Goal: Task Accomplishment & Management: Contribute content

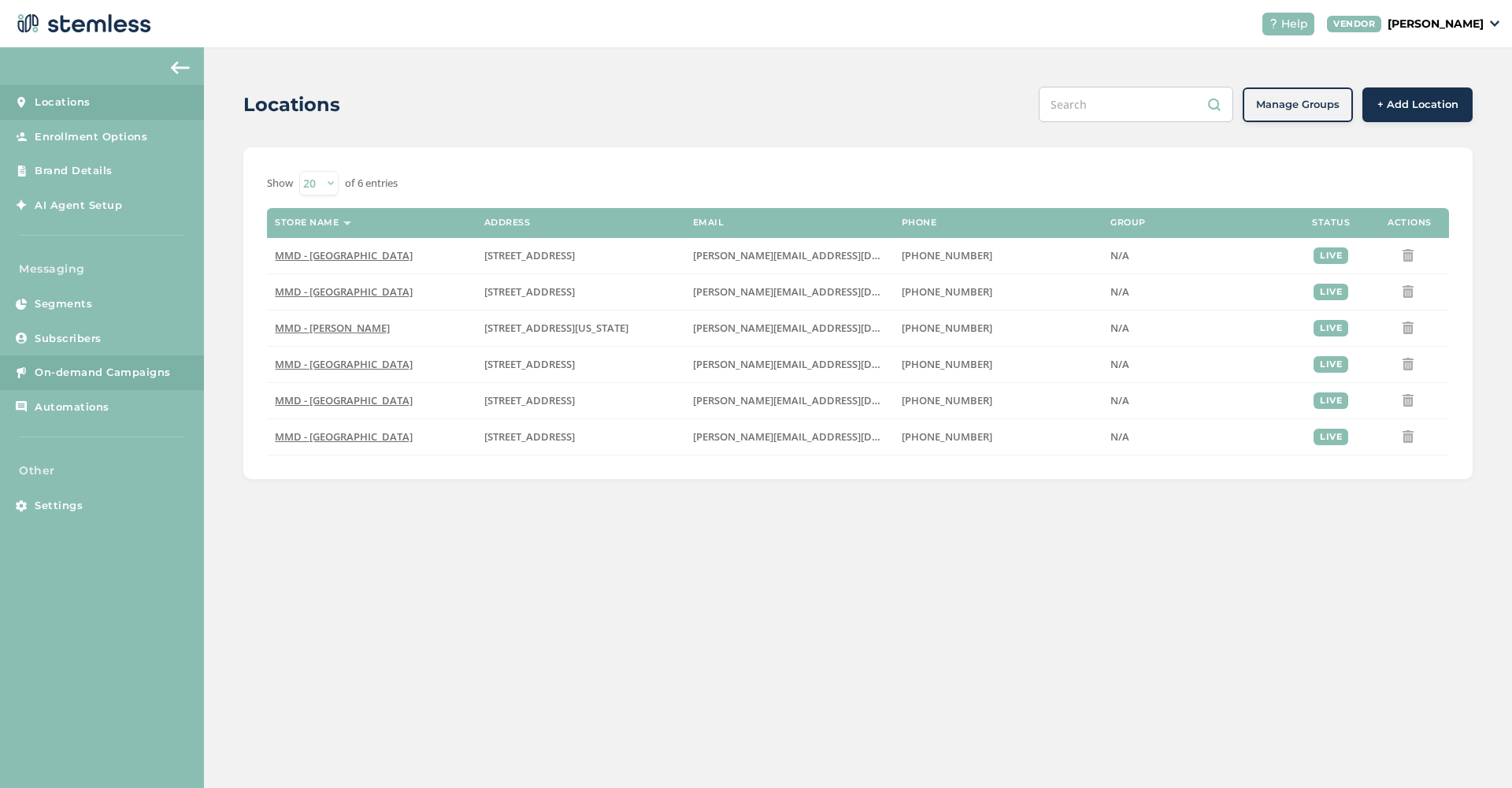
click at [84, 364] on span "On-demand Campaigns" at bounding box center [103, 372] width 136 height 16
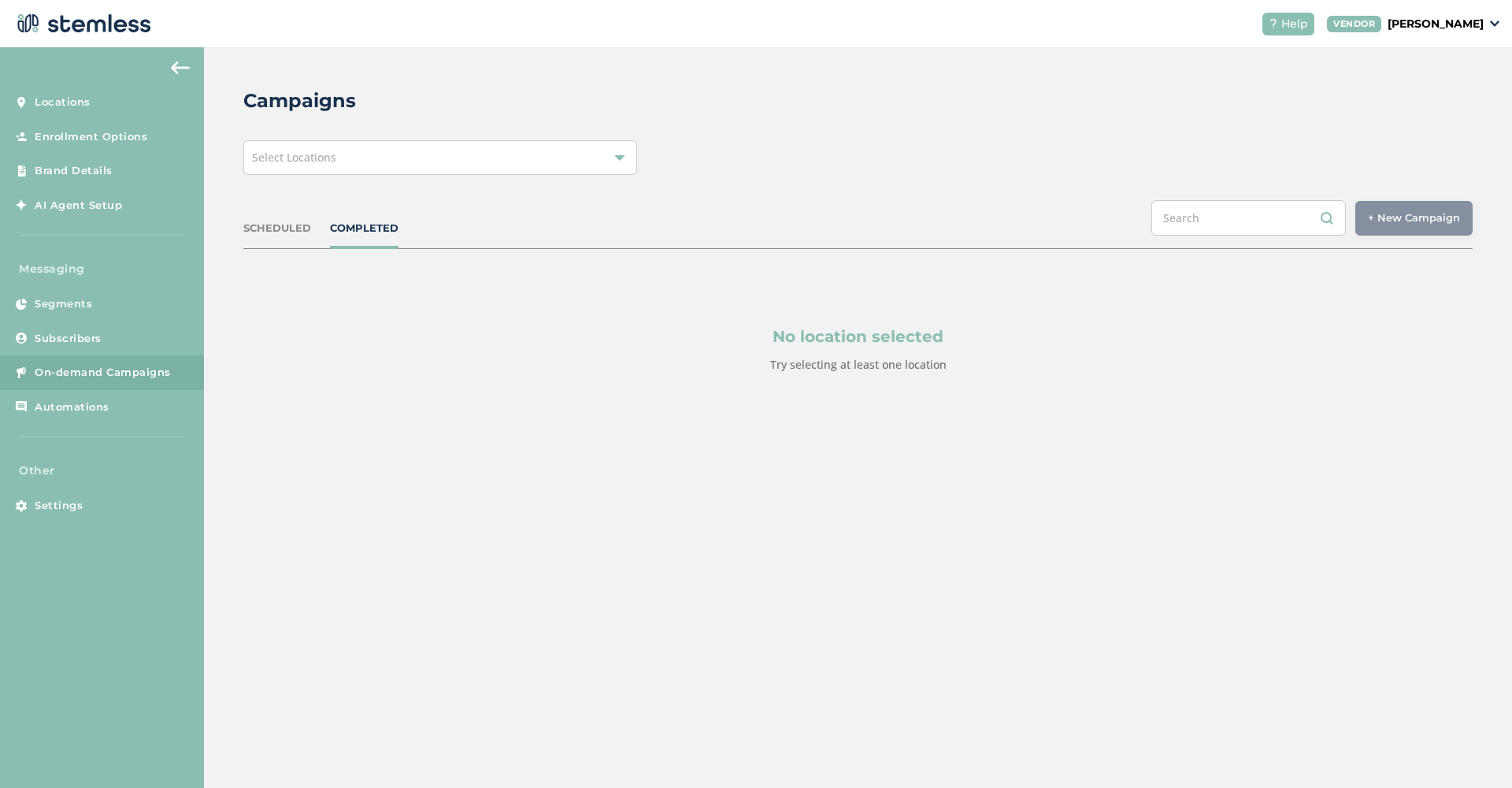
click at [269, 233] on div "SCHEDULED" at bounding box center [278, 228] width 68 height 16
click at [474, 172] on div "Select Locations" at bounding box center [440, 157] width 394 height 35
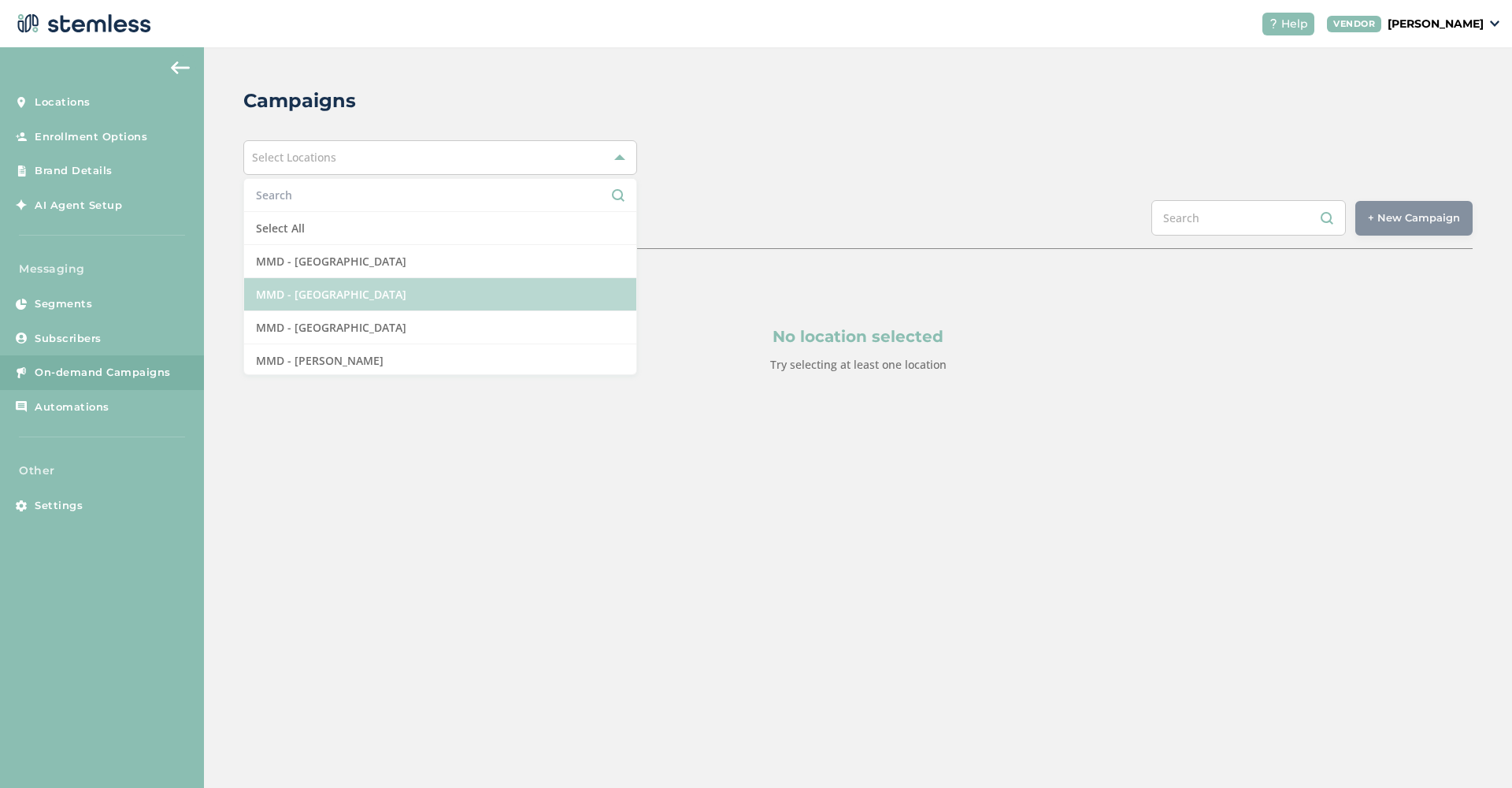
click at [412, 284] on li "MMD - [GEOGRAPHIC_DATA]" at bounding box center [440, 294] width 392 height 33
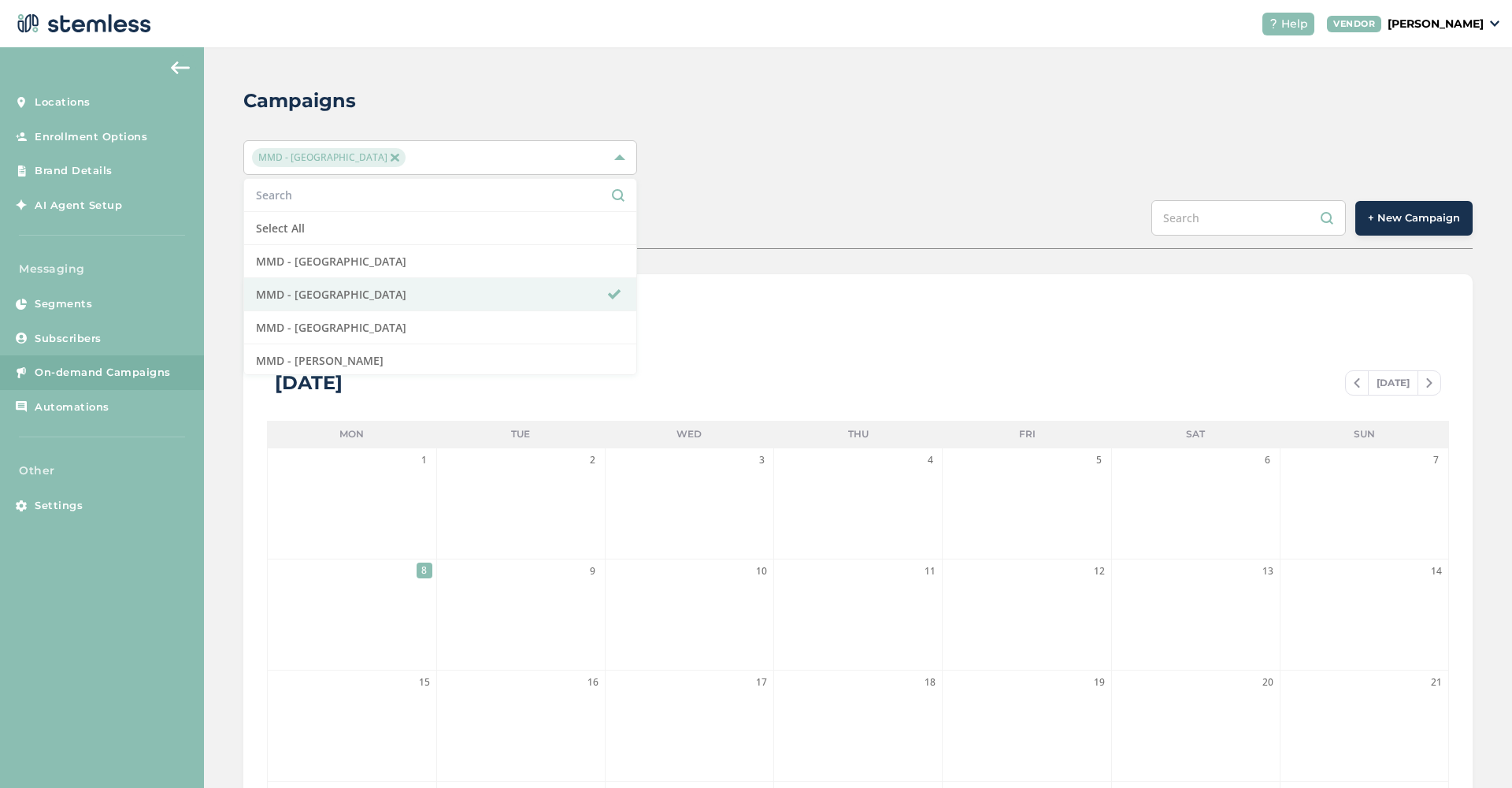
click at [693, 210] on div "SCHEDULED COMPLETED + New Campaign" at bounding box center [858, 225] width 1229 height 49
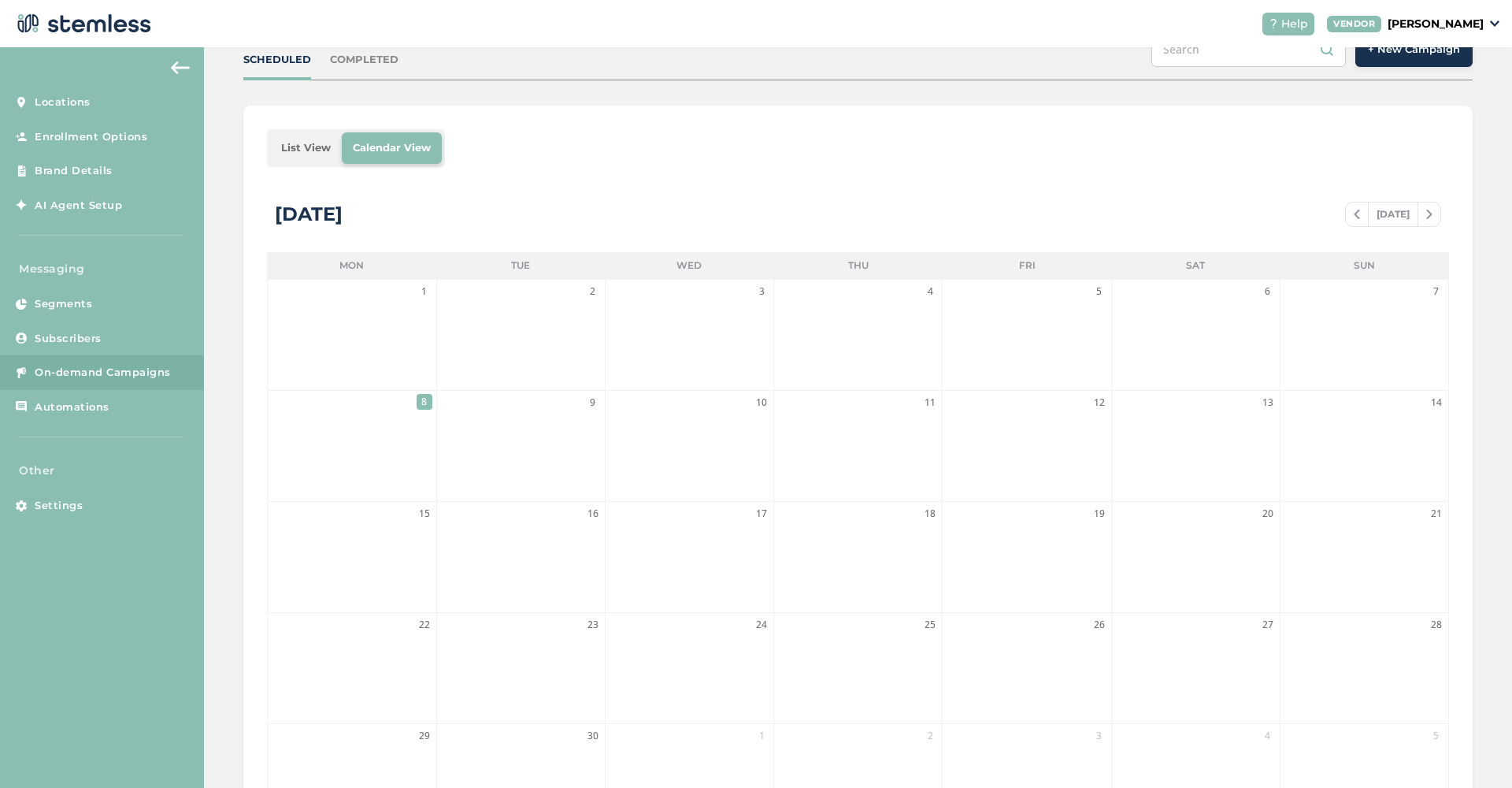
scroll to position [20, 0]
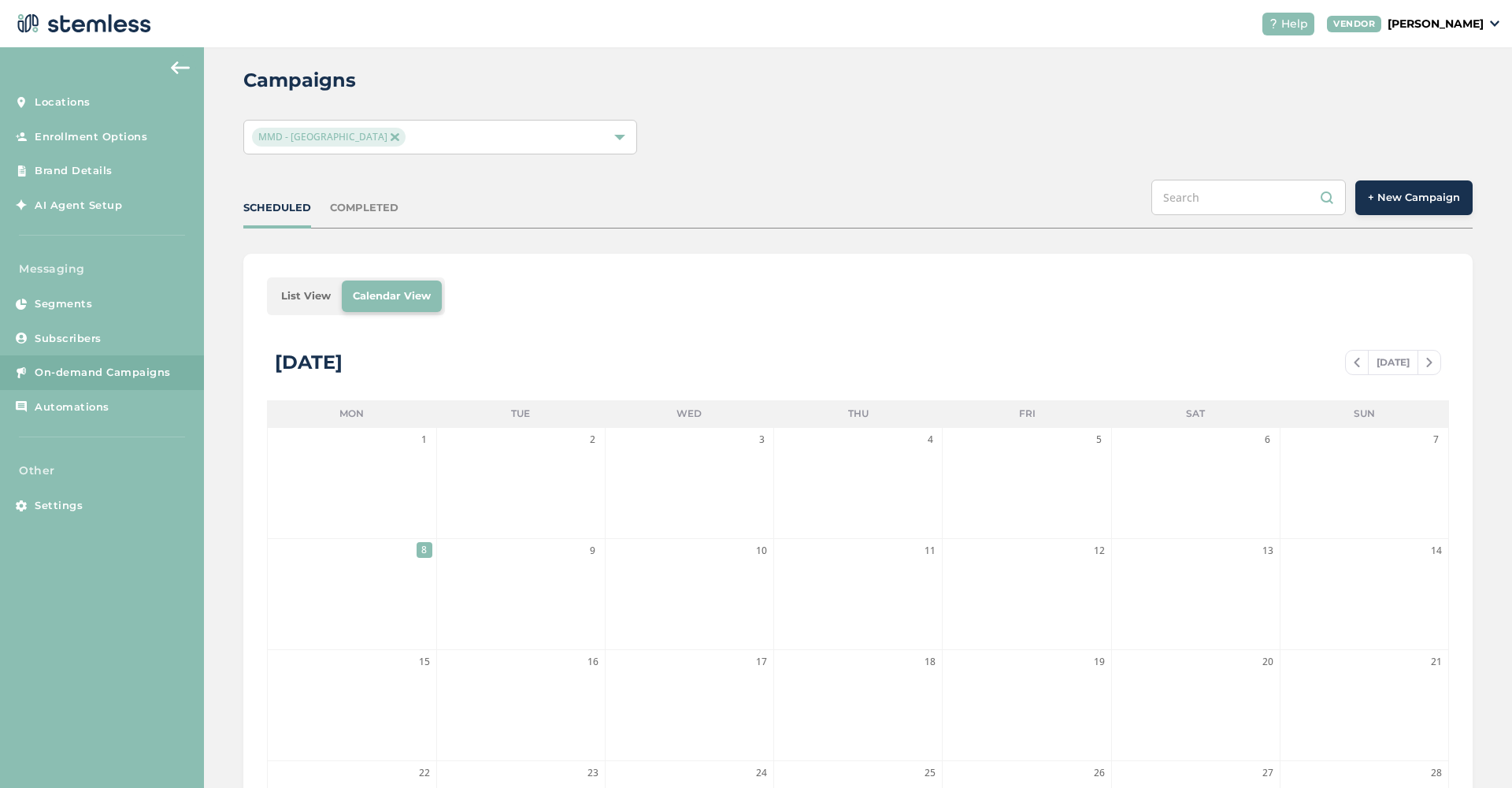
click at [349, 208] on div "COMPLETED" at bounding box center [364, 208] width 68 height 16
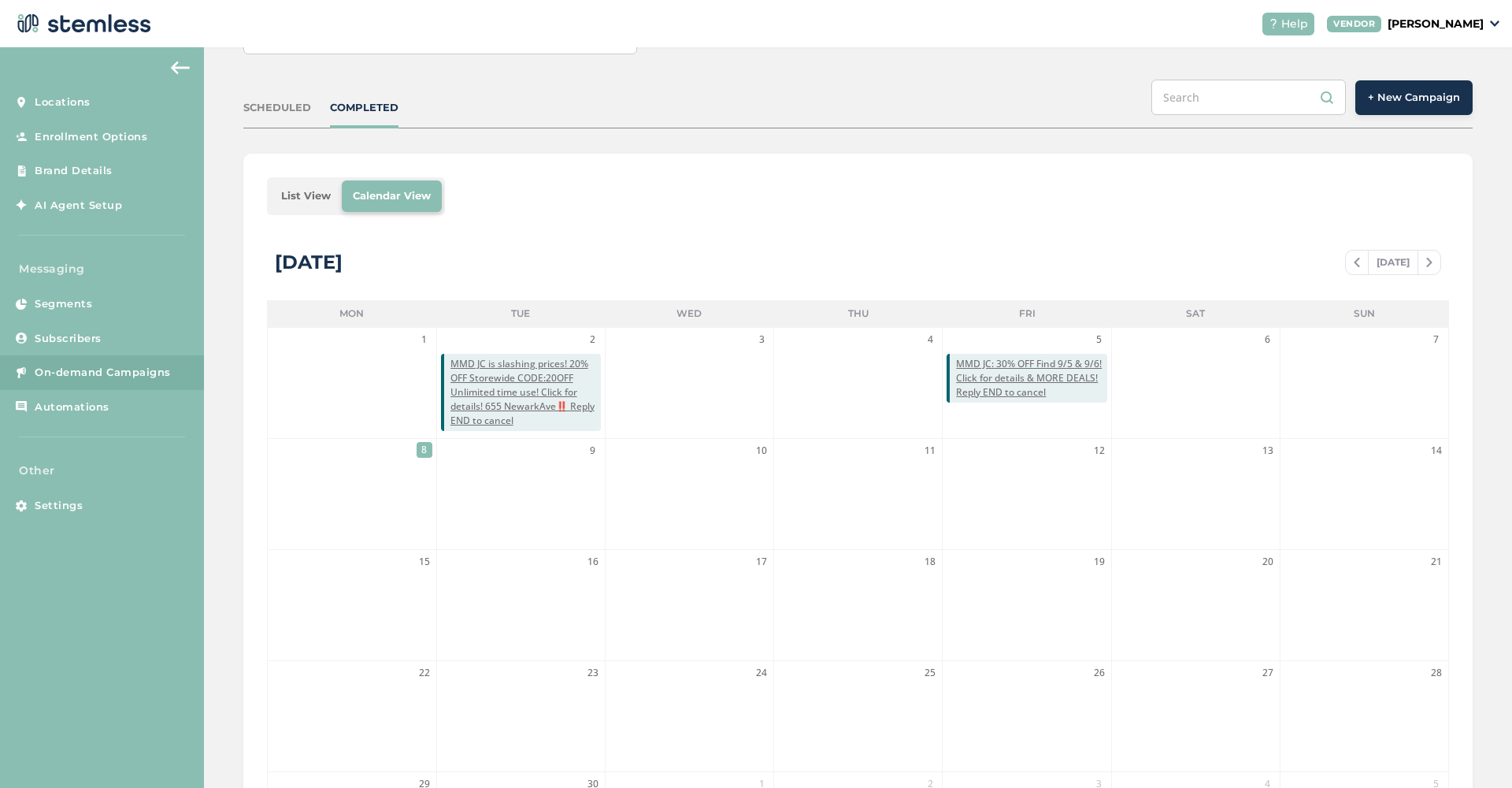
scroll to position [124, 0]
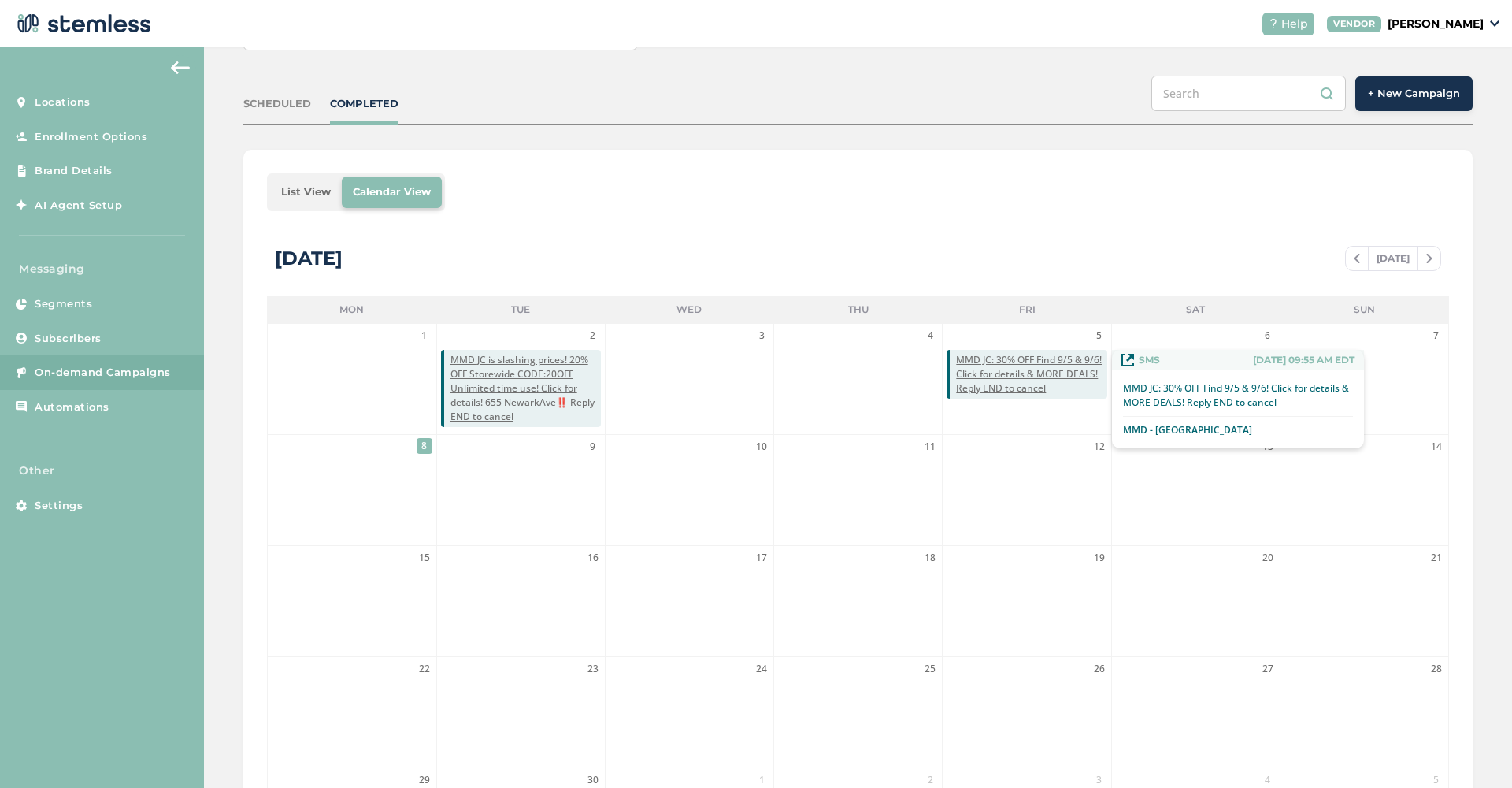
click at [1030, 361] on span "MMD JC: 30% OFF Find 9/5 & 9/6! Click for details & MORE DEALS! Reply END to ca…" at bounding box center [1032, 374] width 150 height 43
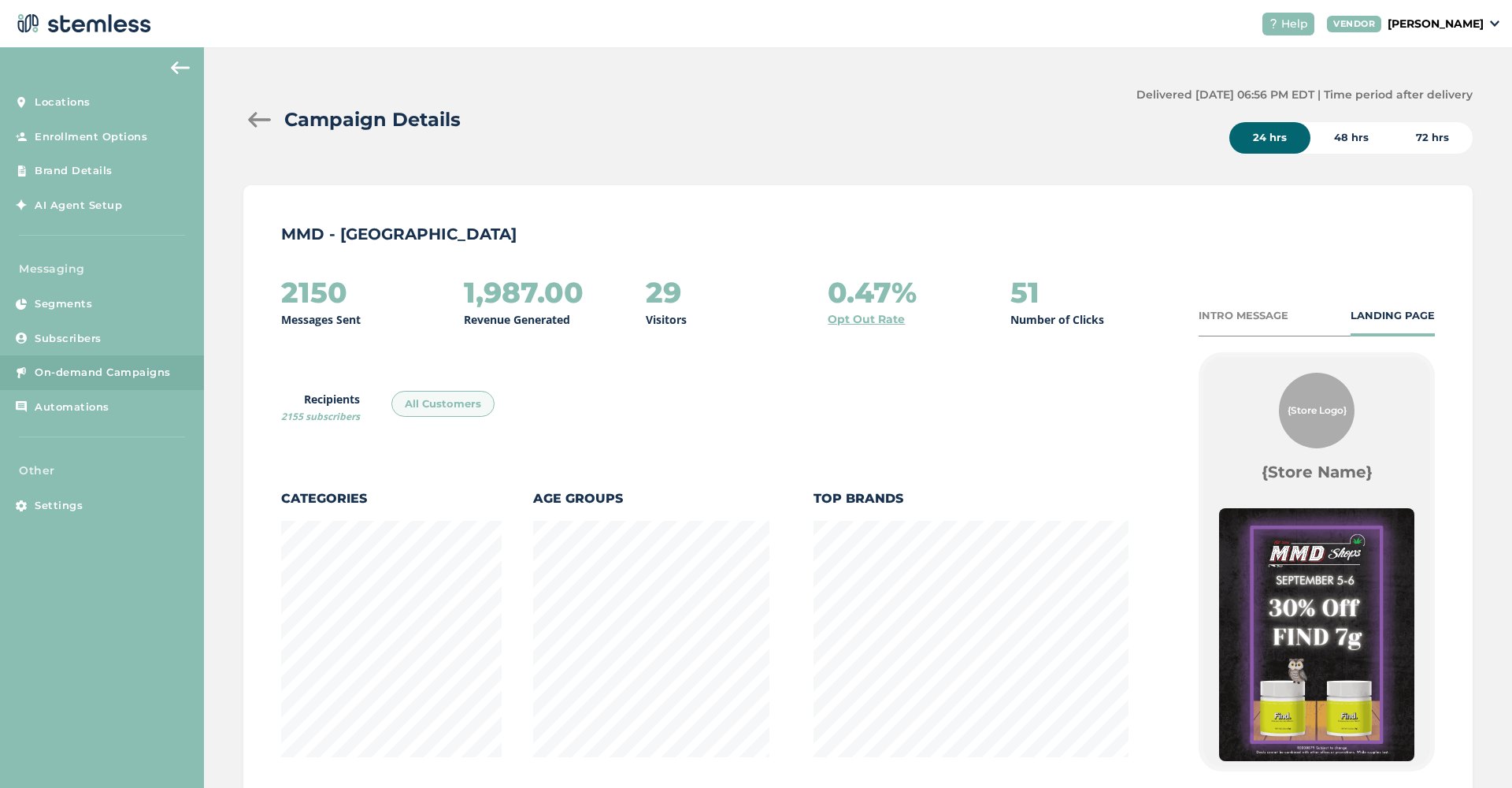
scroll to position [17, 0]
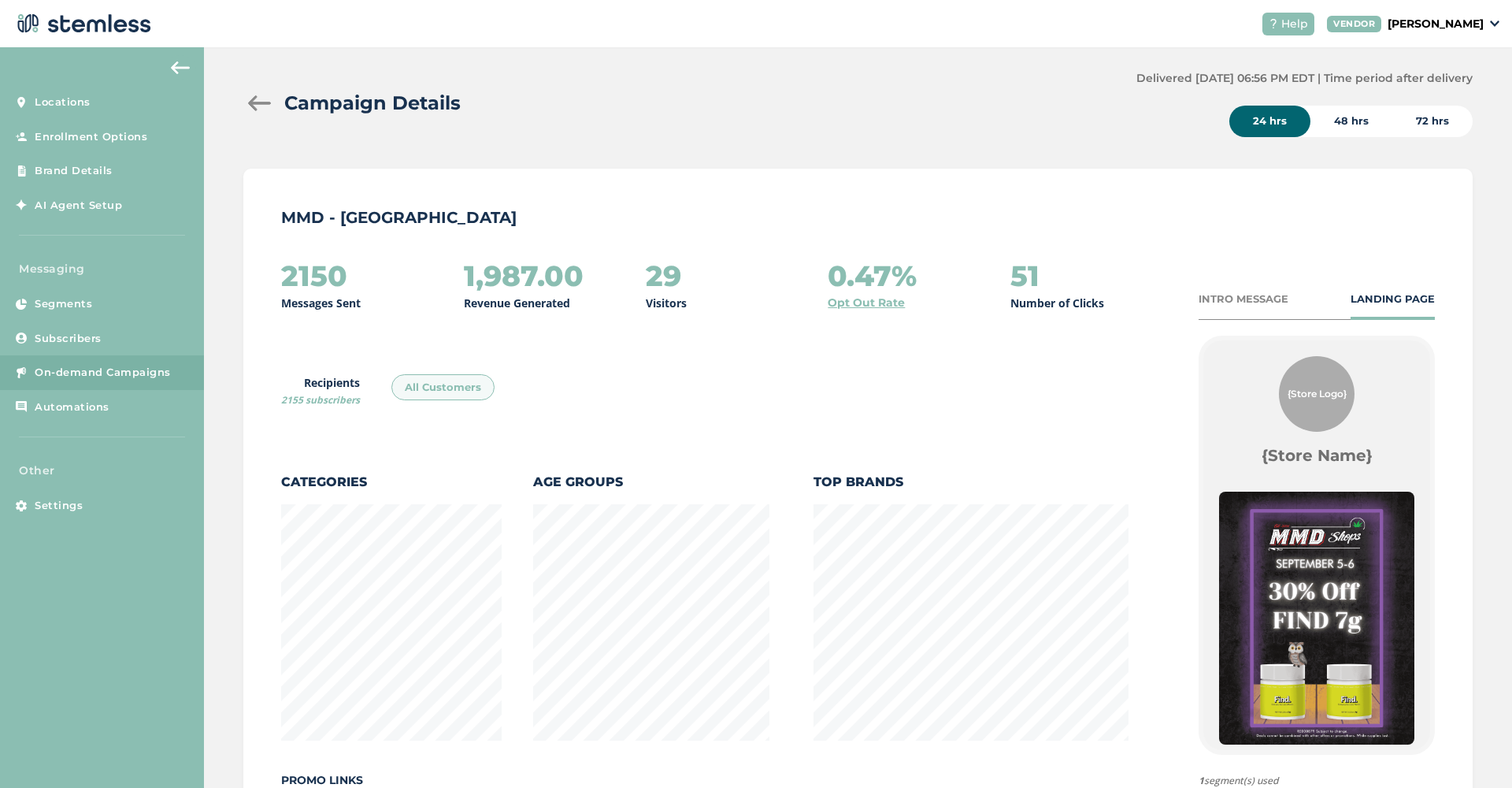
click at [259, 100] on div at bounding box center [259, 103] width 31 height 16
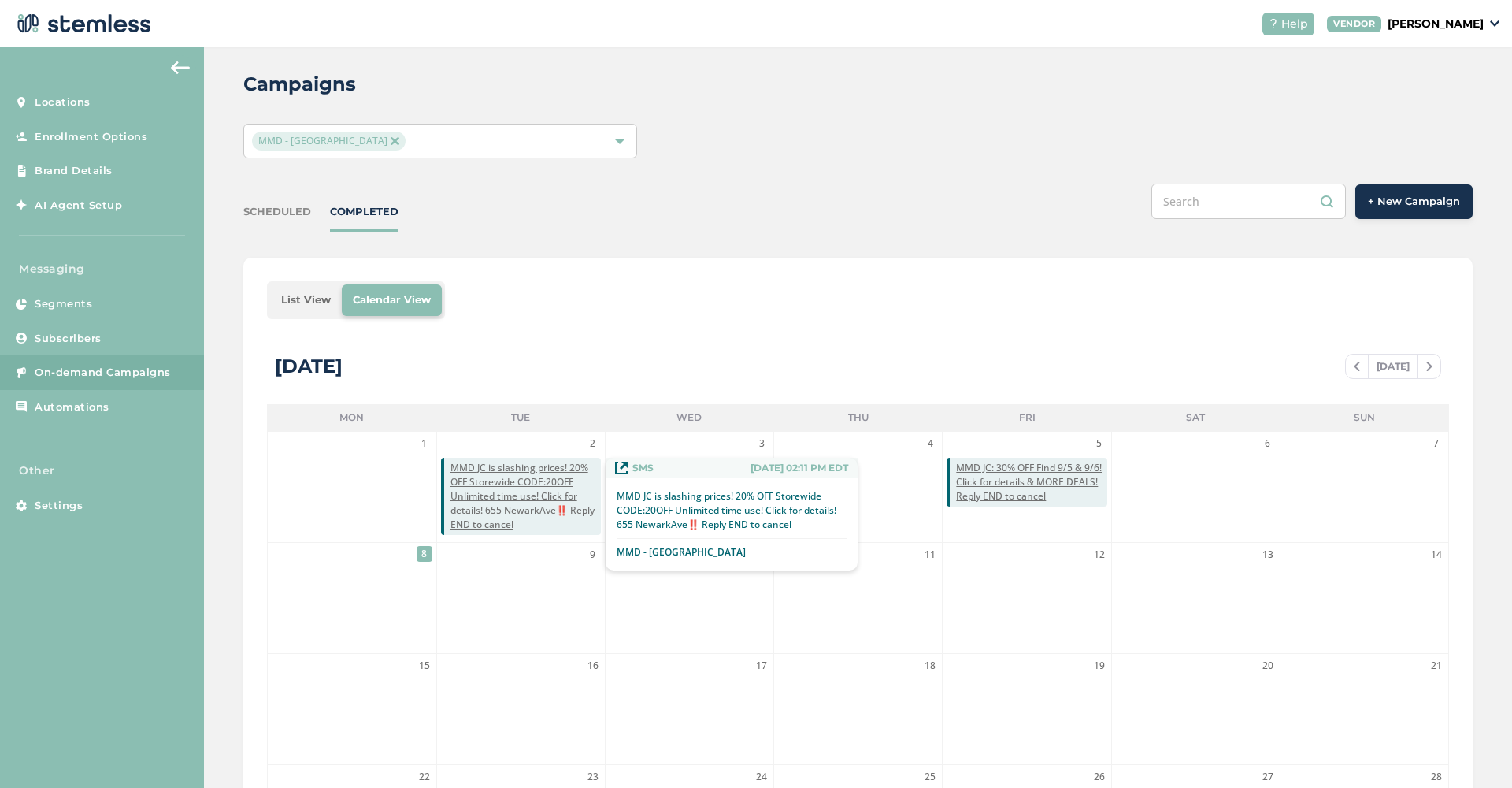
click at [493, 487] on span "MMD JC is slashing prices! 20% OFF Storewide CODE:20OFF Unlimited time use! Cli…" at bounding box center [526, 495] width 150 height 71
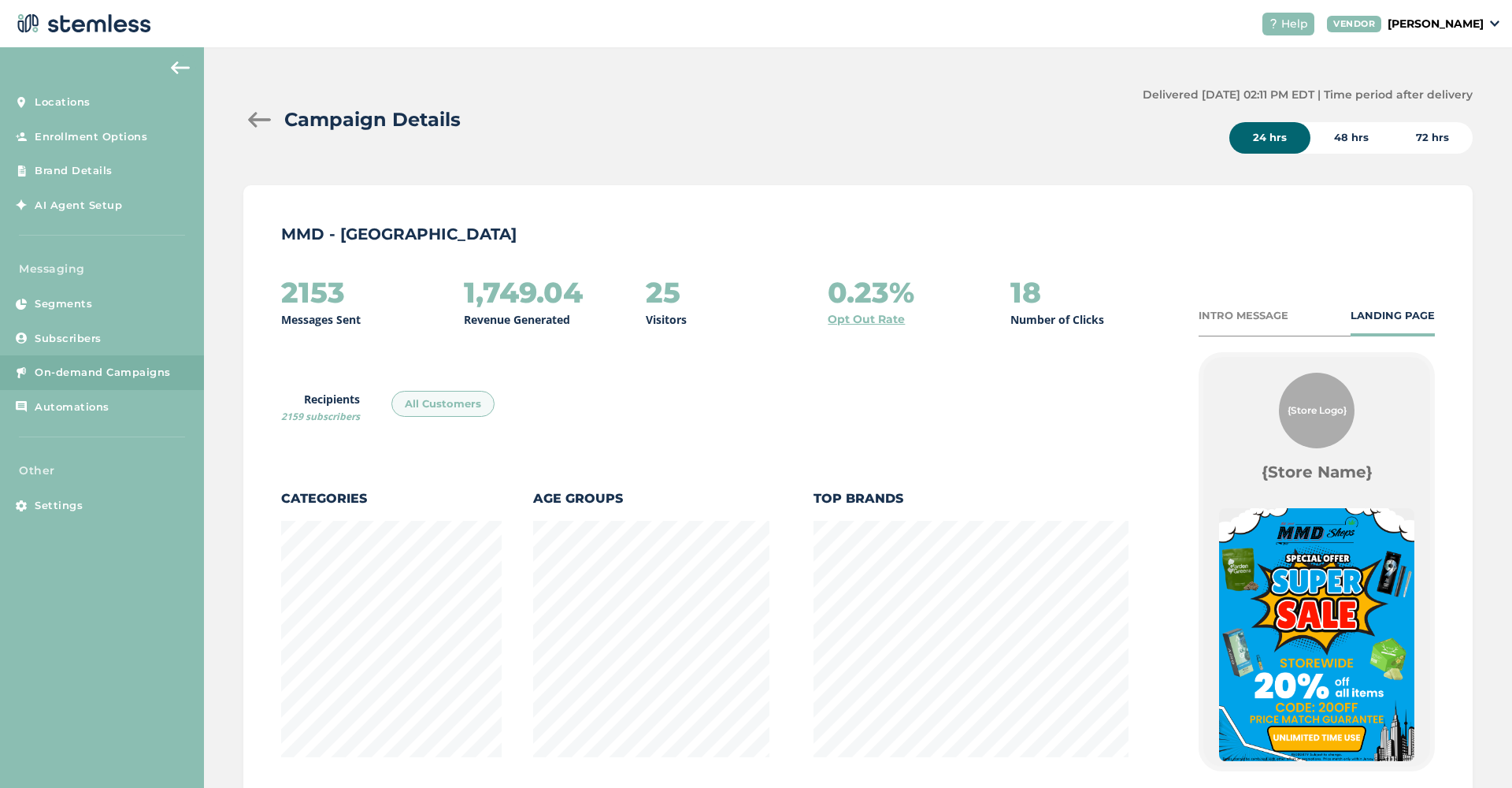
scroll to position [828, 1229]
click at [260, 125] on div at bounding box center [259, 120] width 31 height 16
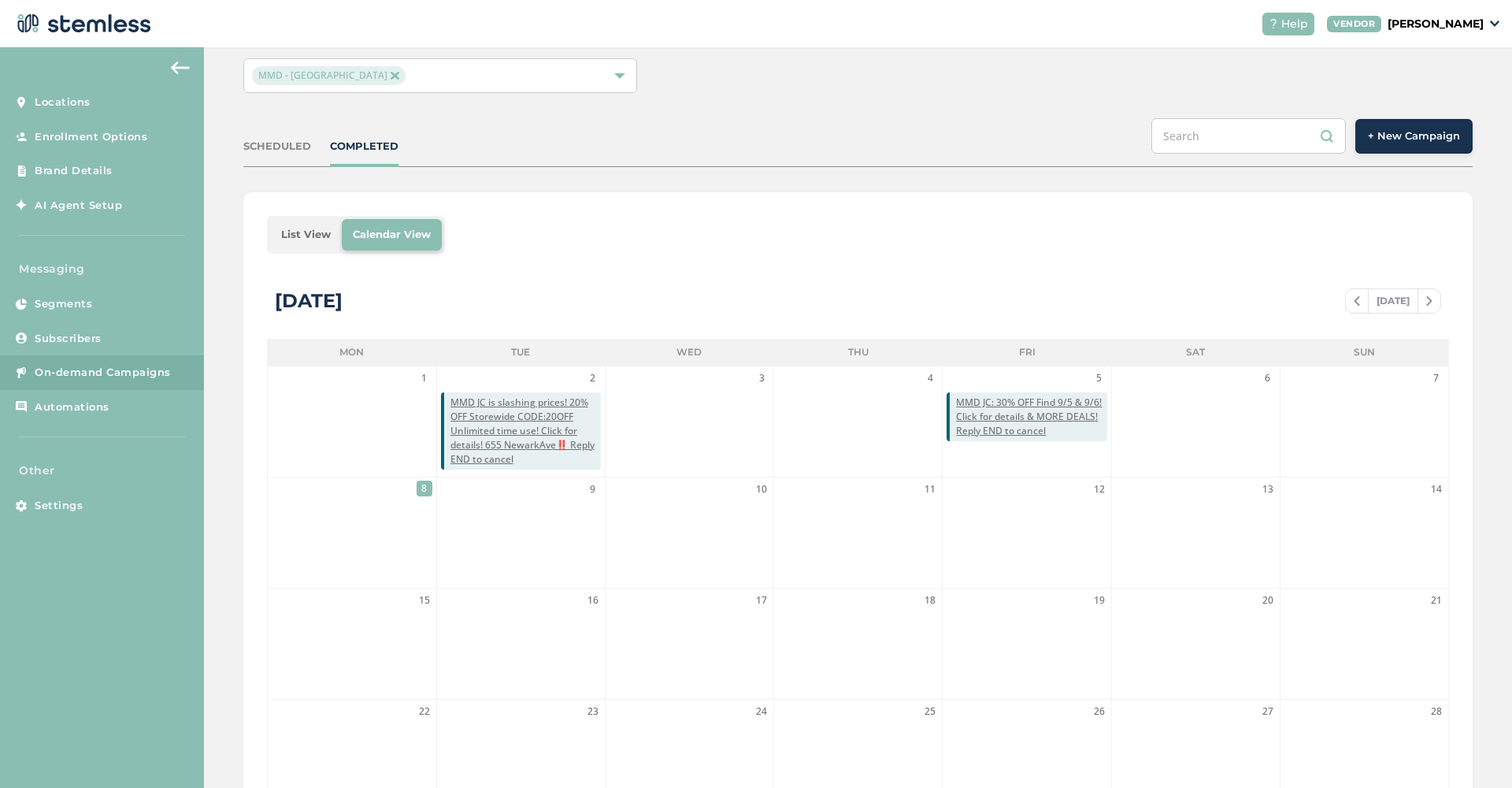
scroll to position [85, 0]
click at [1350, 294] on span at bounding box center [1357, 298] width 22 height 19
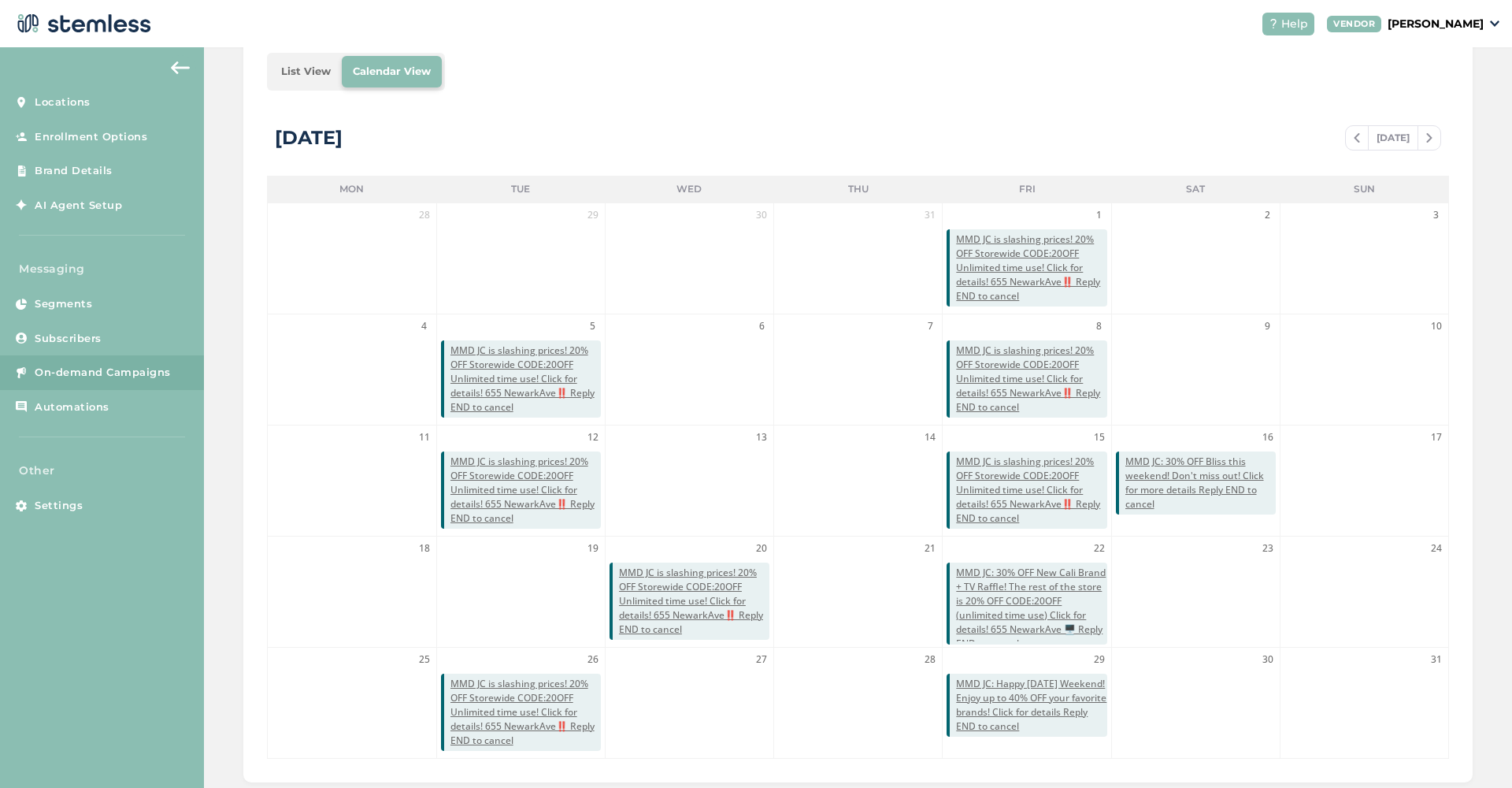
scroll to position [266, 0]
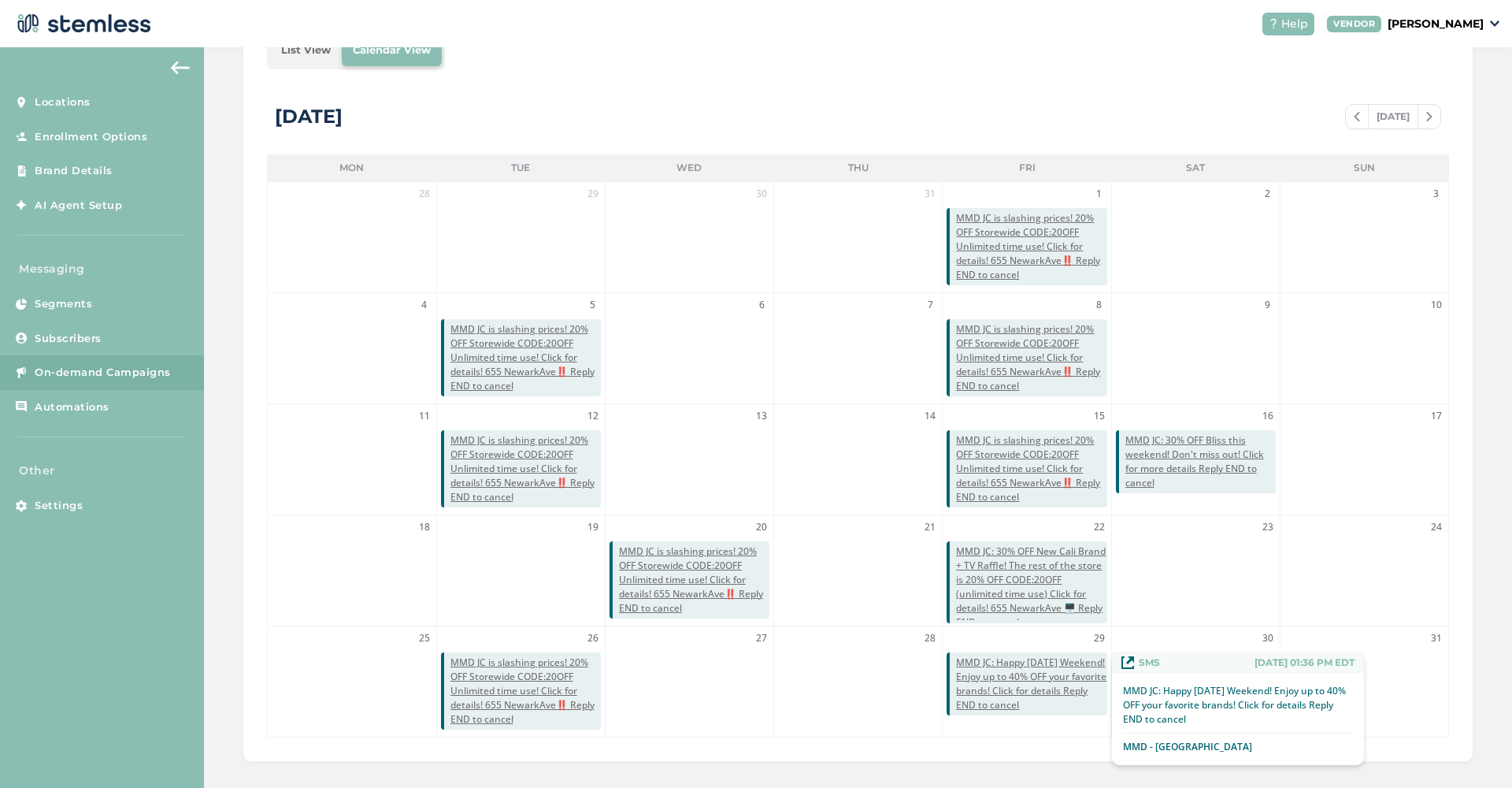
click at [1029, 682] on span "MMD JC: Happy [DATE] Weekend! Enjoy up to 40% OFF your favorite brands! Click f…" at bounding box center [1032, 683] width 150 height 57
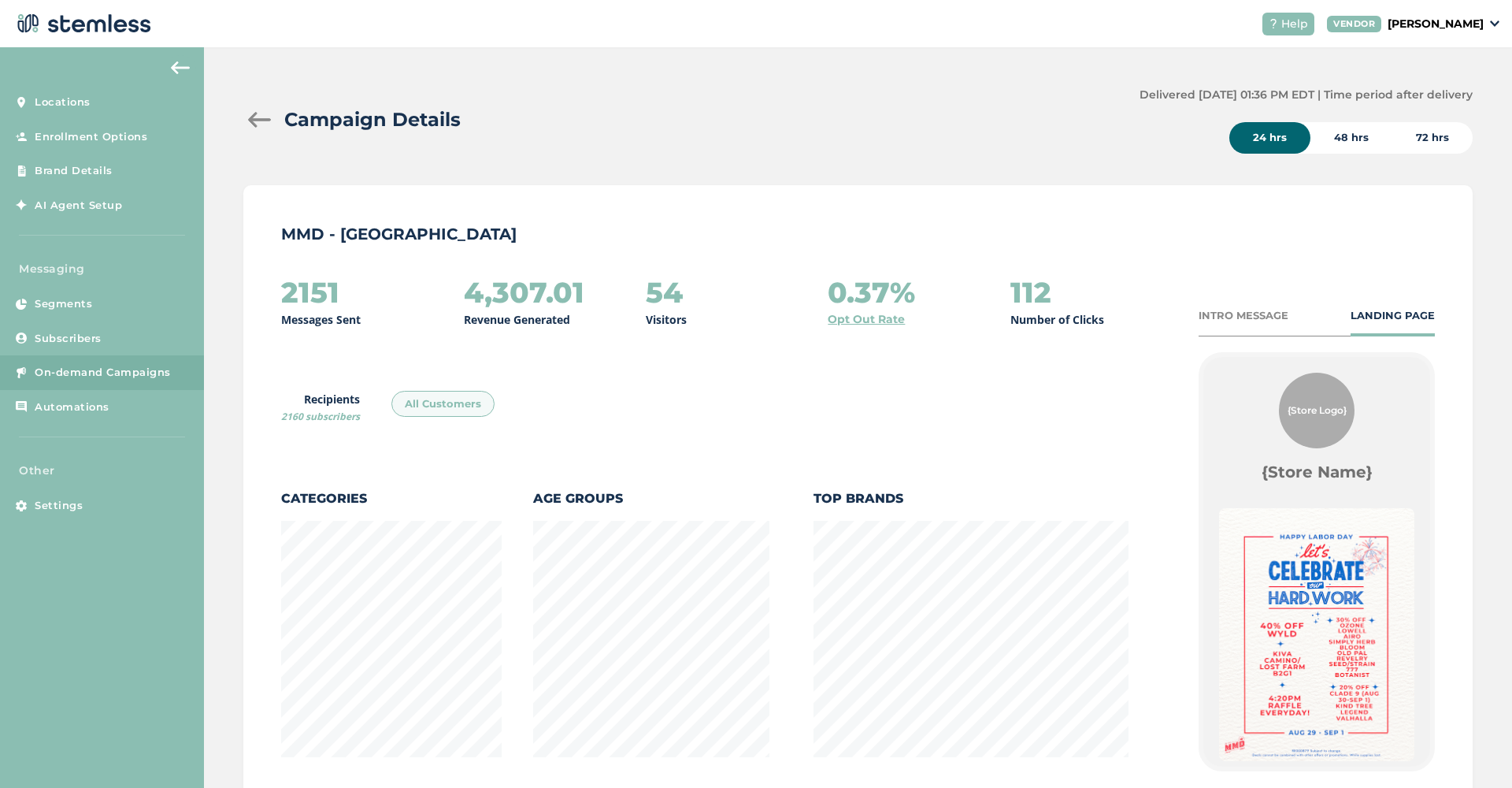
scroll to position [828, 1229]
click at [264, 122] on div at bounding box center [259, 120] width 31 height 16
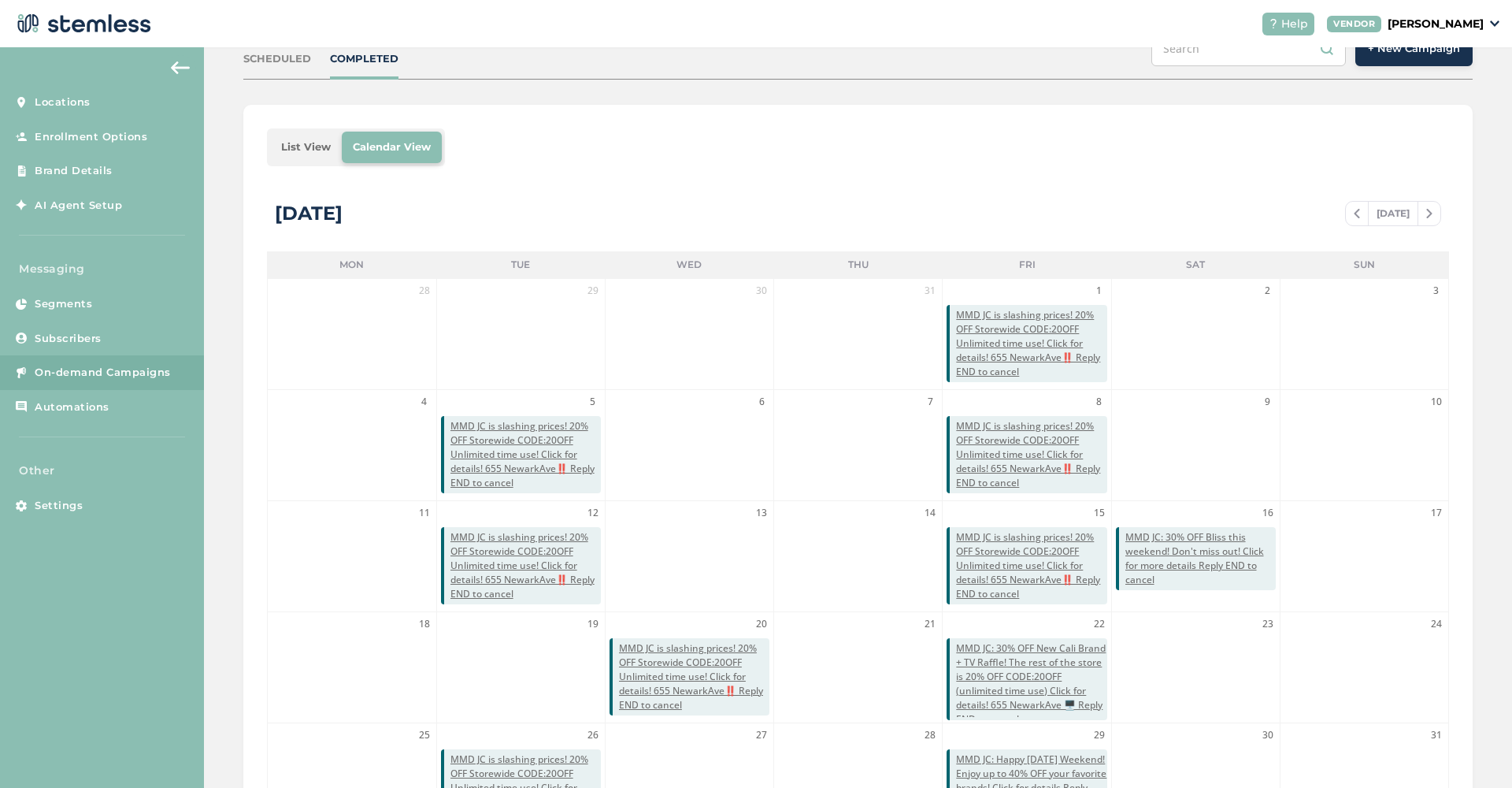
scroll to position [181, 0]
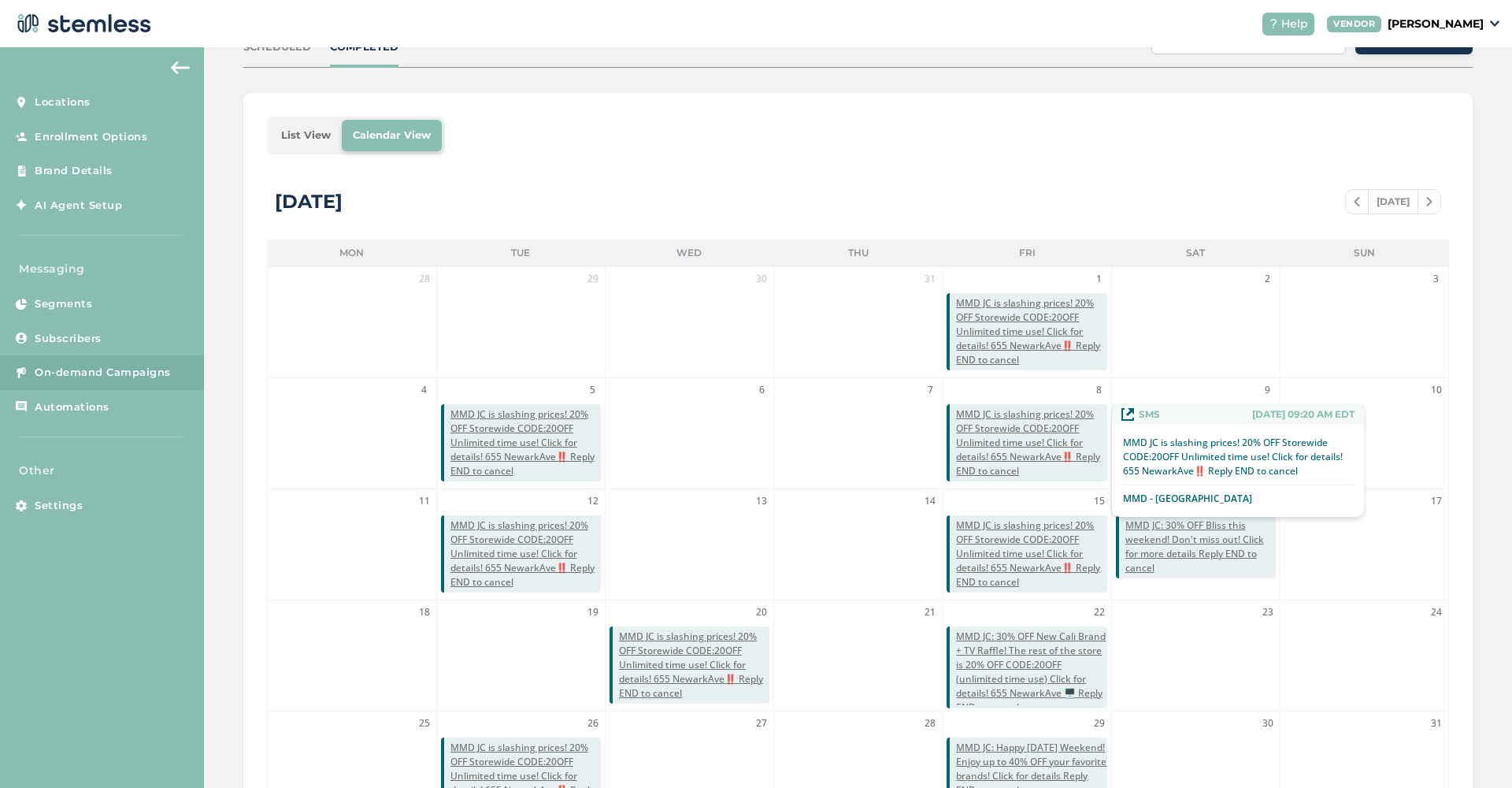
click at [1025, 425] on span "MMD JC is slashing prices! 20% OFF Storewide CODE:20OFF Unlimited time use! Cli…" at bounding box center [1032, 442] width 150 height 71
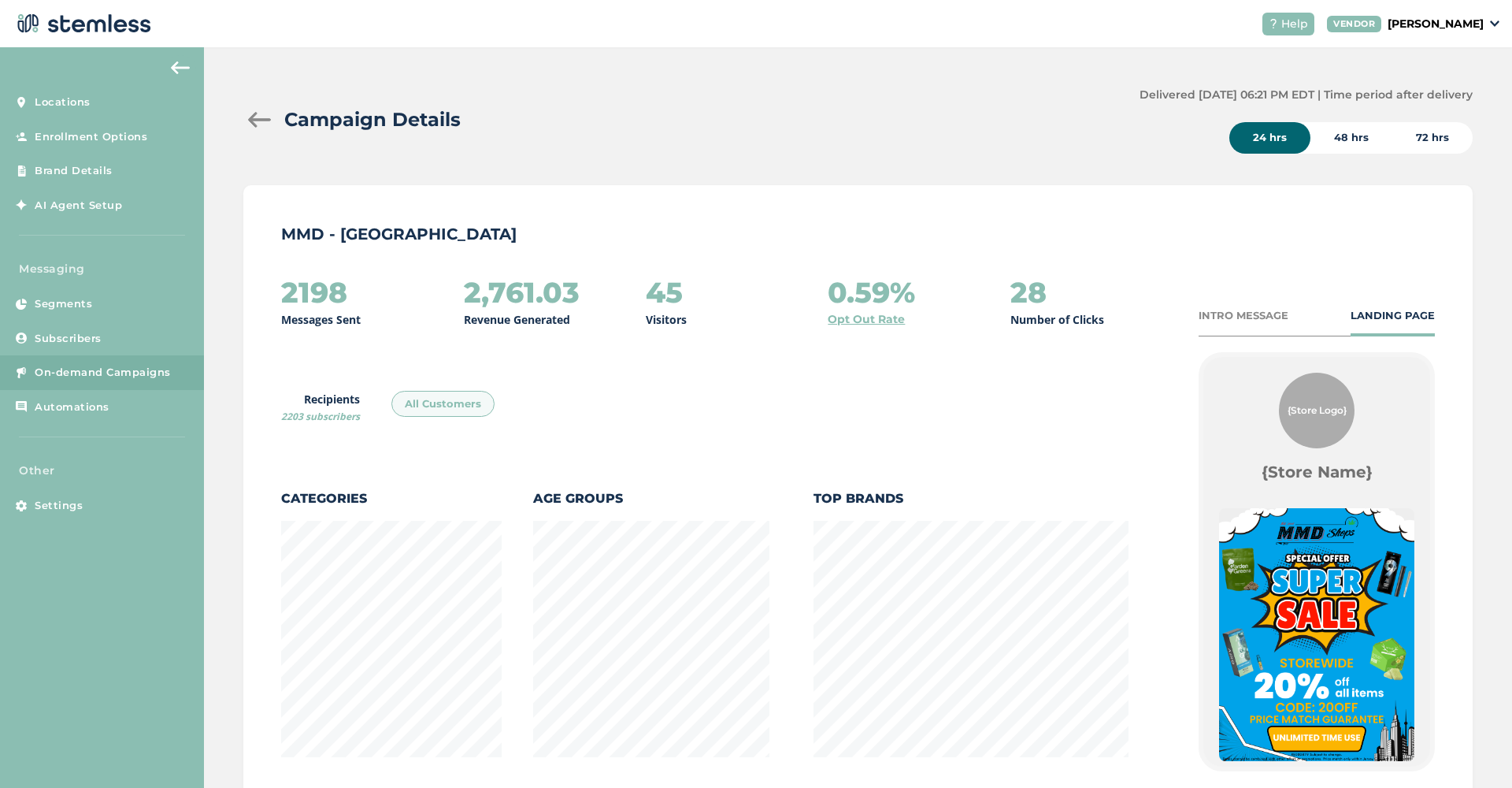
click at [261, 117] on div at bounding box center [259, 120] width 31 height 16
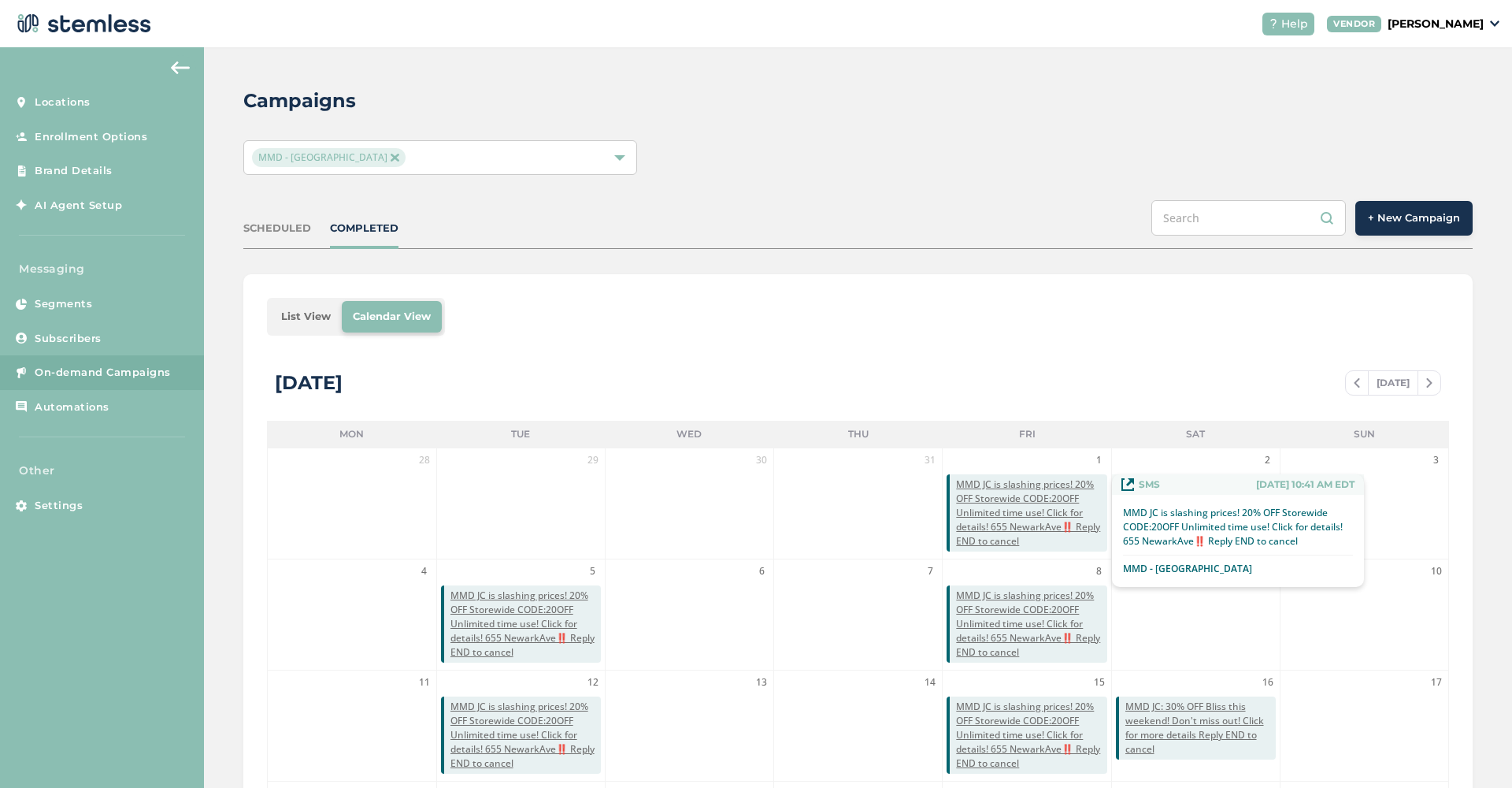
click at [976, 522] on span "MMD JC is slashing prices! 20% OFF Storewide CODE:20OFF Unlimited time use! Cli…" at bounding box center [1032, 512] width 150 height 71
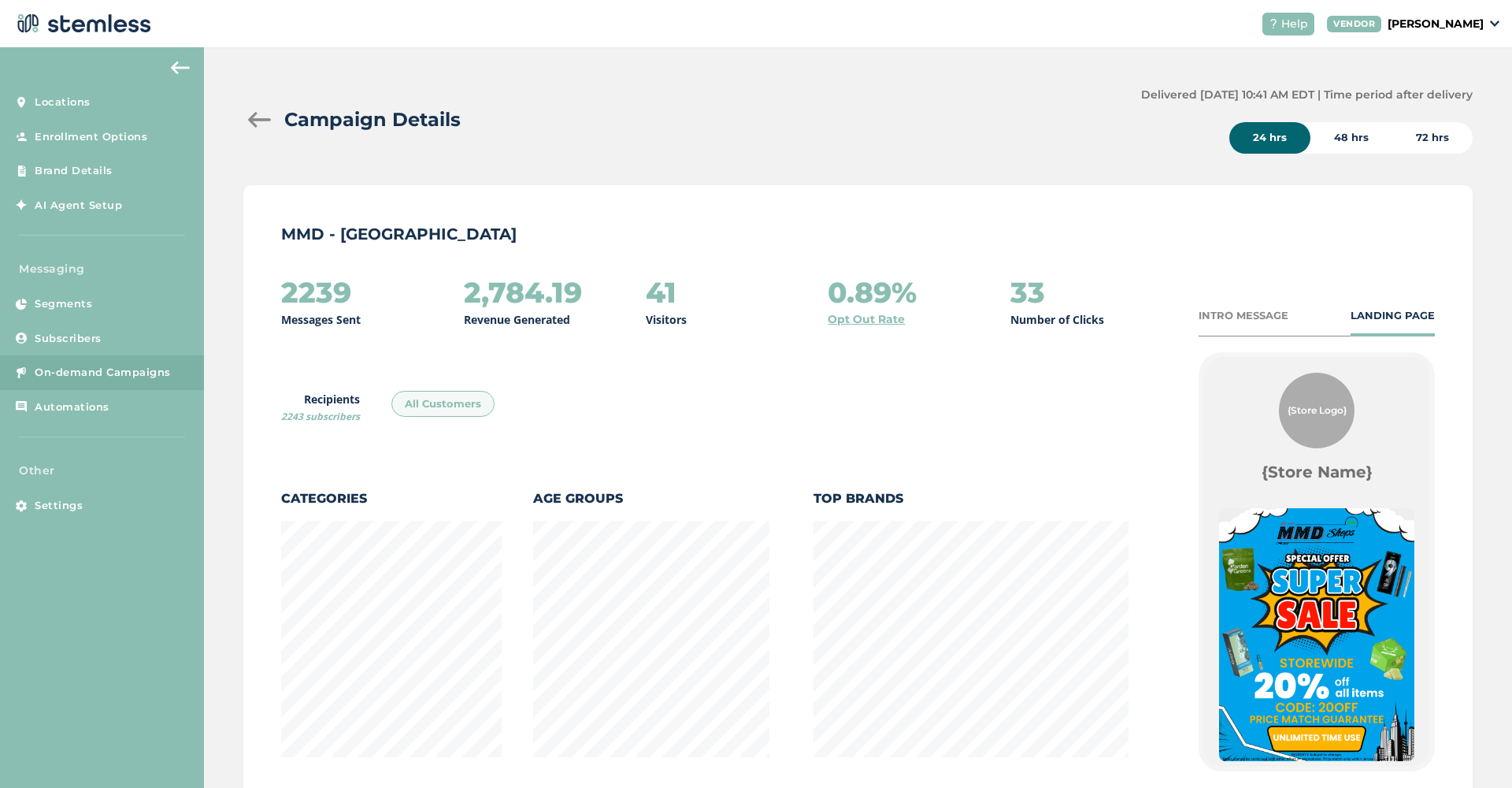
click at [257, 111] on div "Campaign Details" at bounding box center [686, 120] width 885 height 28
click at [260, 123] on div at bounding box center [259, 120] width 31 height 16
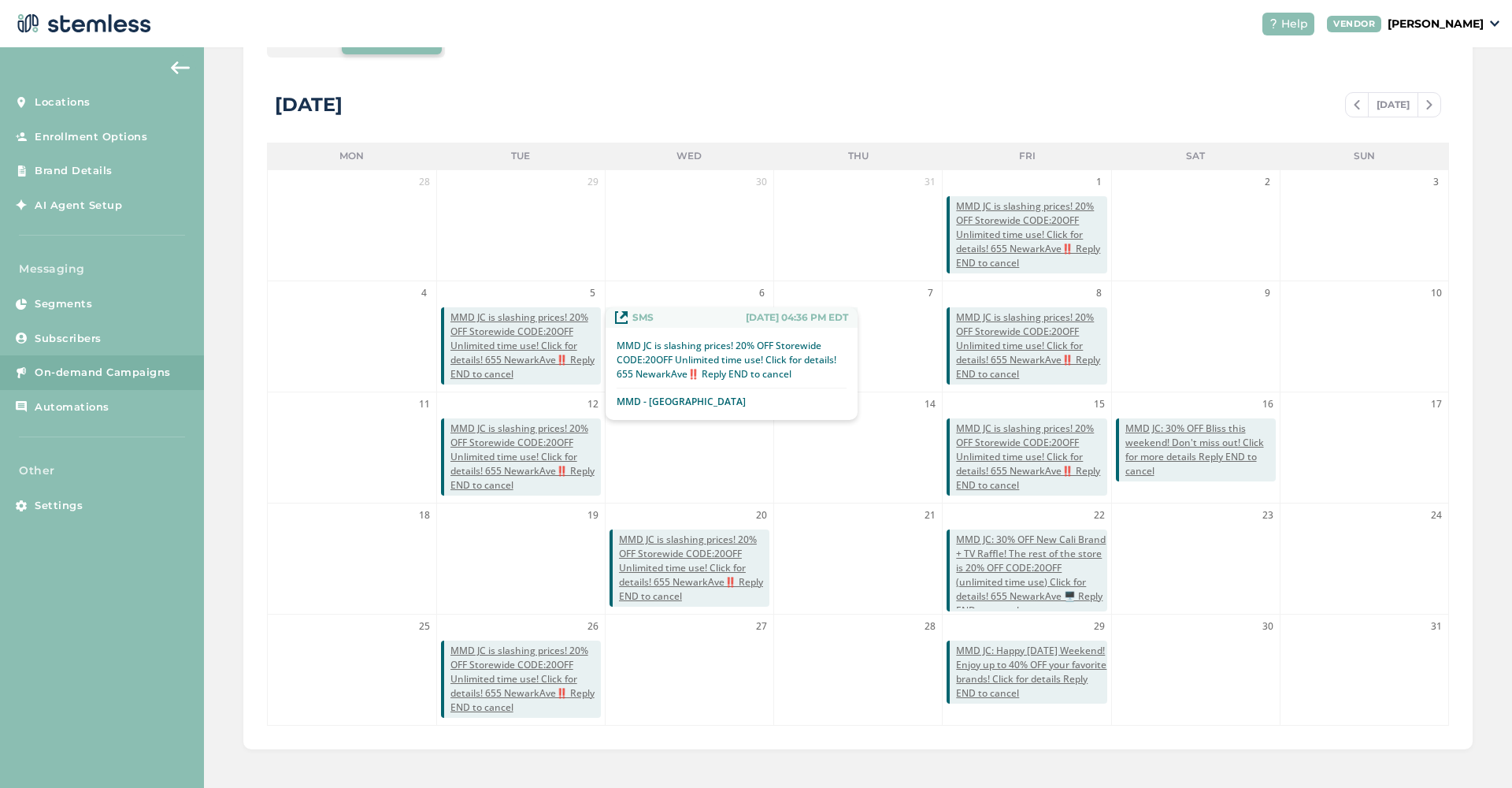
click at [526, 339] on span "MMD JC is slashing prices! 20% OFF Storewide CODE:20OFF Unlimited time use! Cli…" at bounding box center [526, 345] width 150 height 71
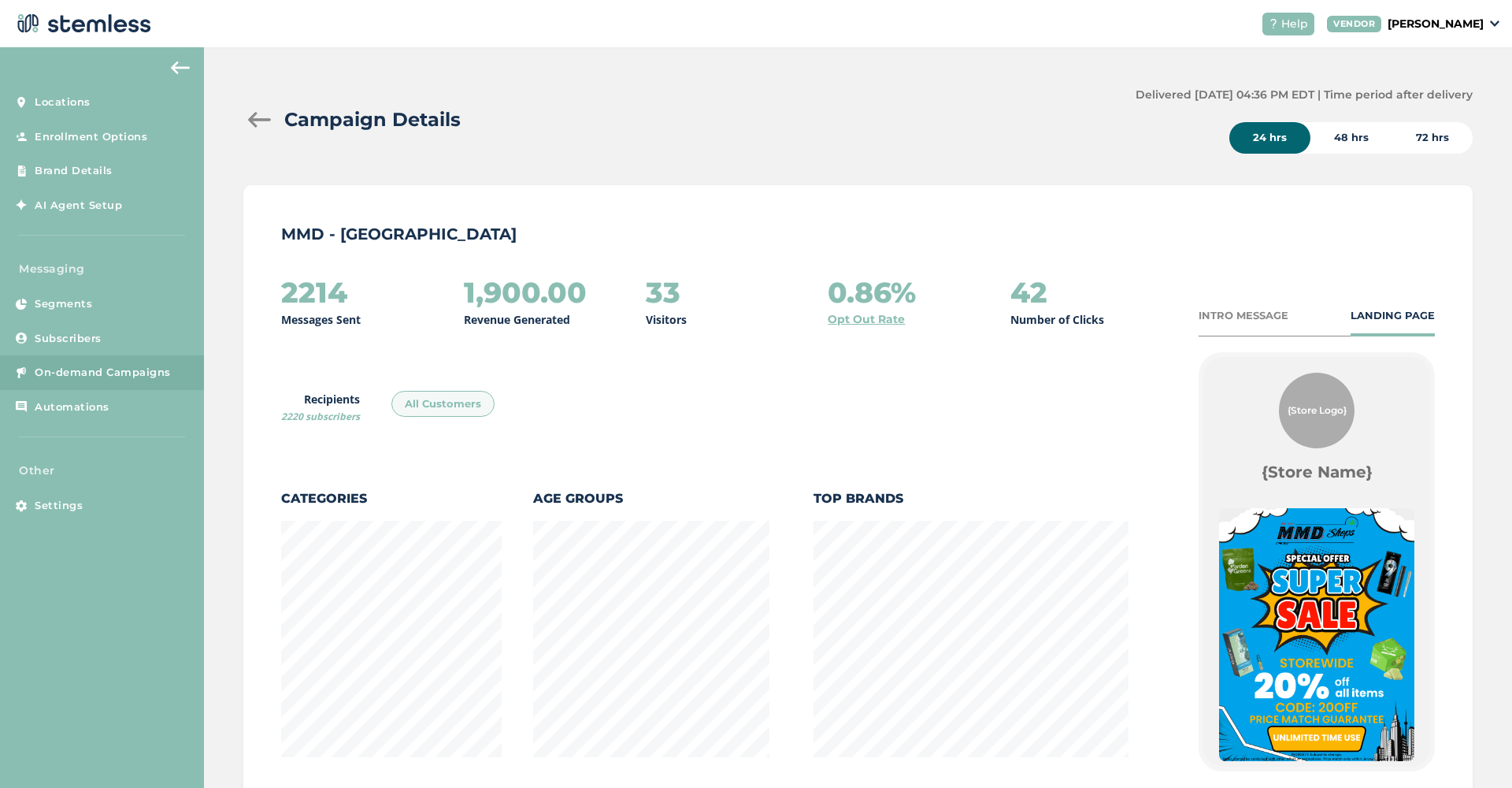
click at [259, 124] on div at bounding box center [259, 120] width 31 height 16
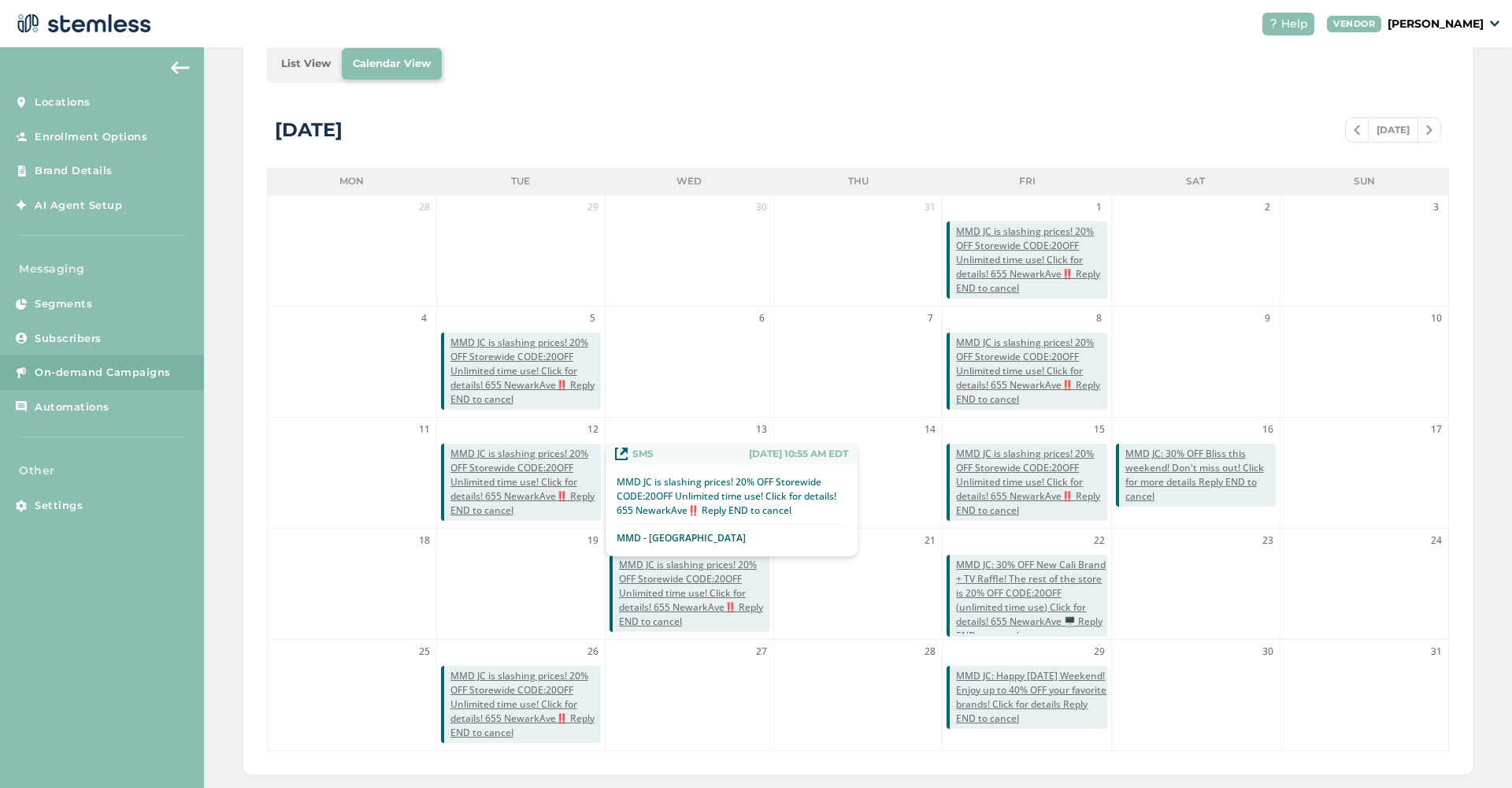
click at [501, 482] on span "MMD JC is slashing prices! 20% OFF Storewide CODE:20OFF Unlimited time use! Cli…" at bounding box center [526, 481] width 150 height 71
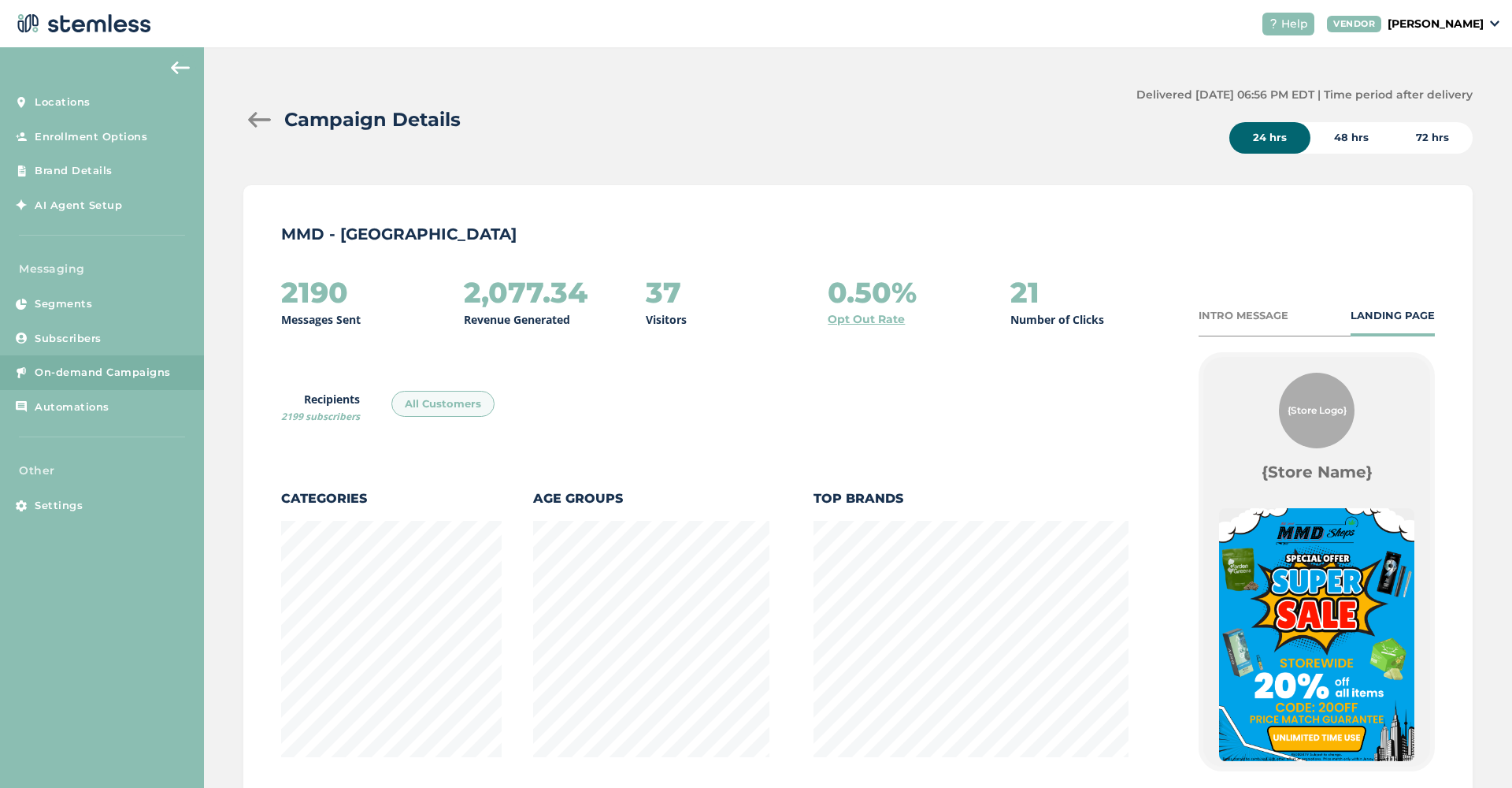
click at [260, 127] on div at bounding box center [259, 120] width 31 height 16
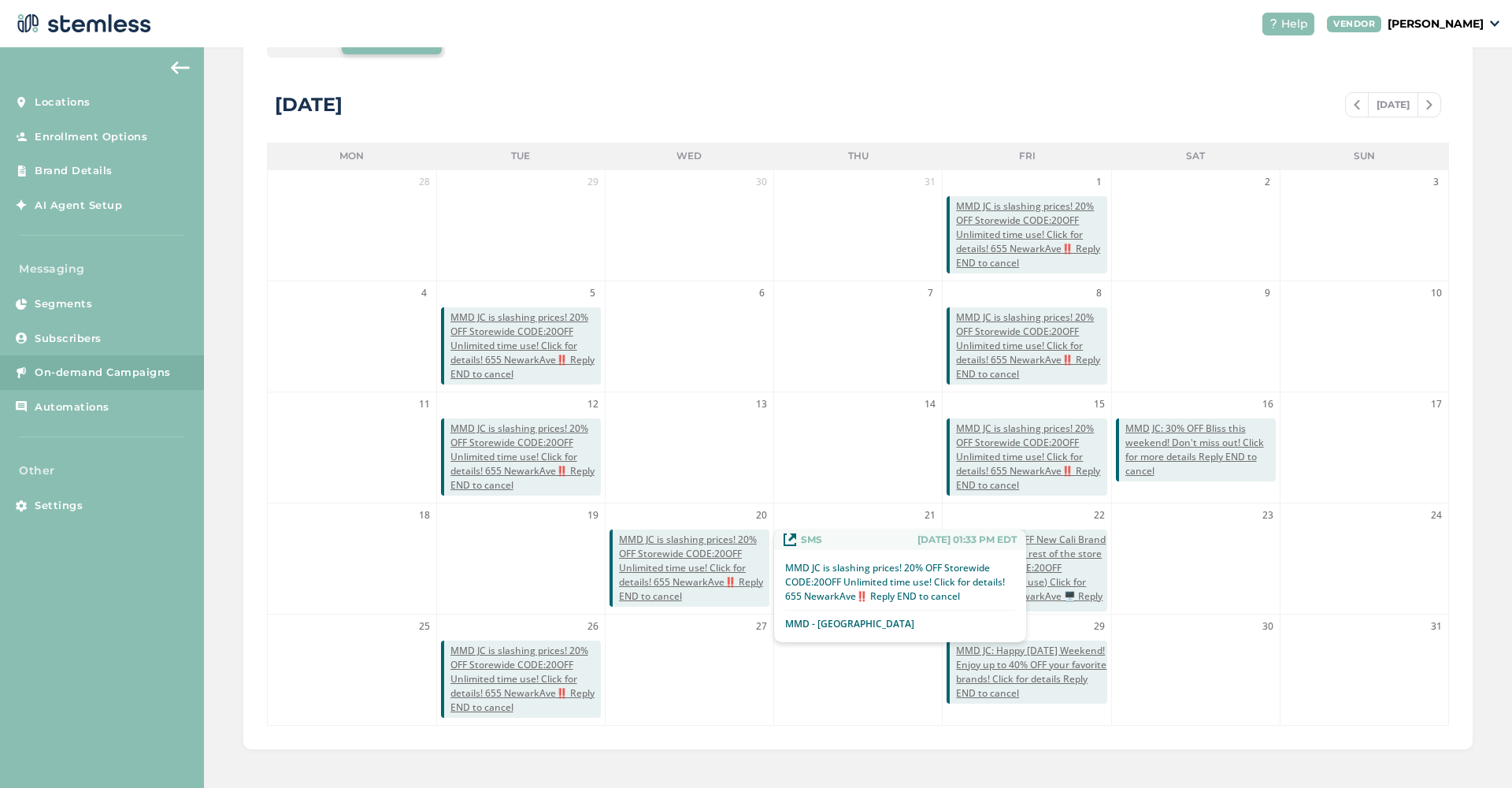
click at [684, 550] on span "MMD JC is slashing prices! 20% OFF Storewide CODE:20OFF Unlimited time use! Cli…" at bounding box center [694, 568] width 150 height 71
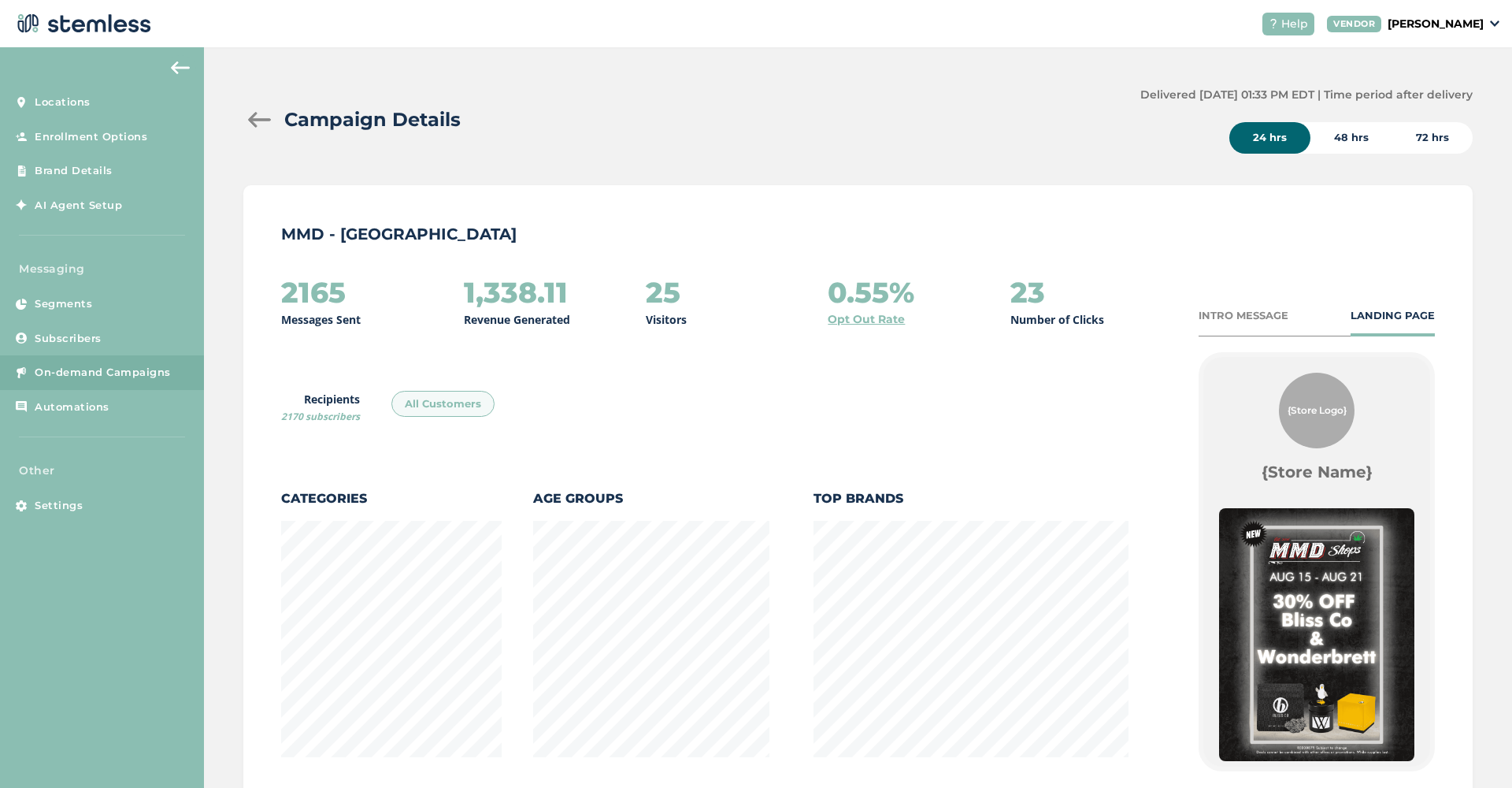
click at [257, 121] on div at bounding box center [259, 120] width 31 height 16
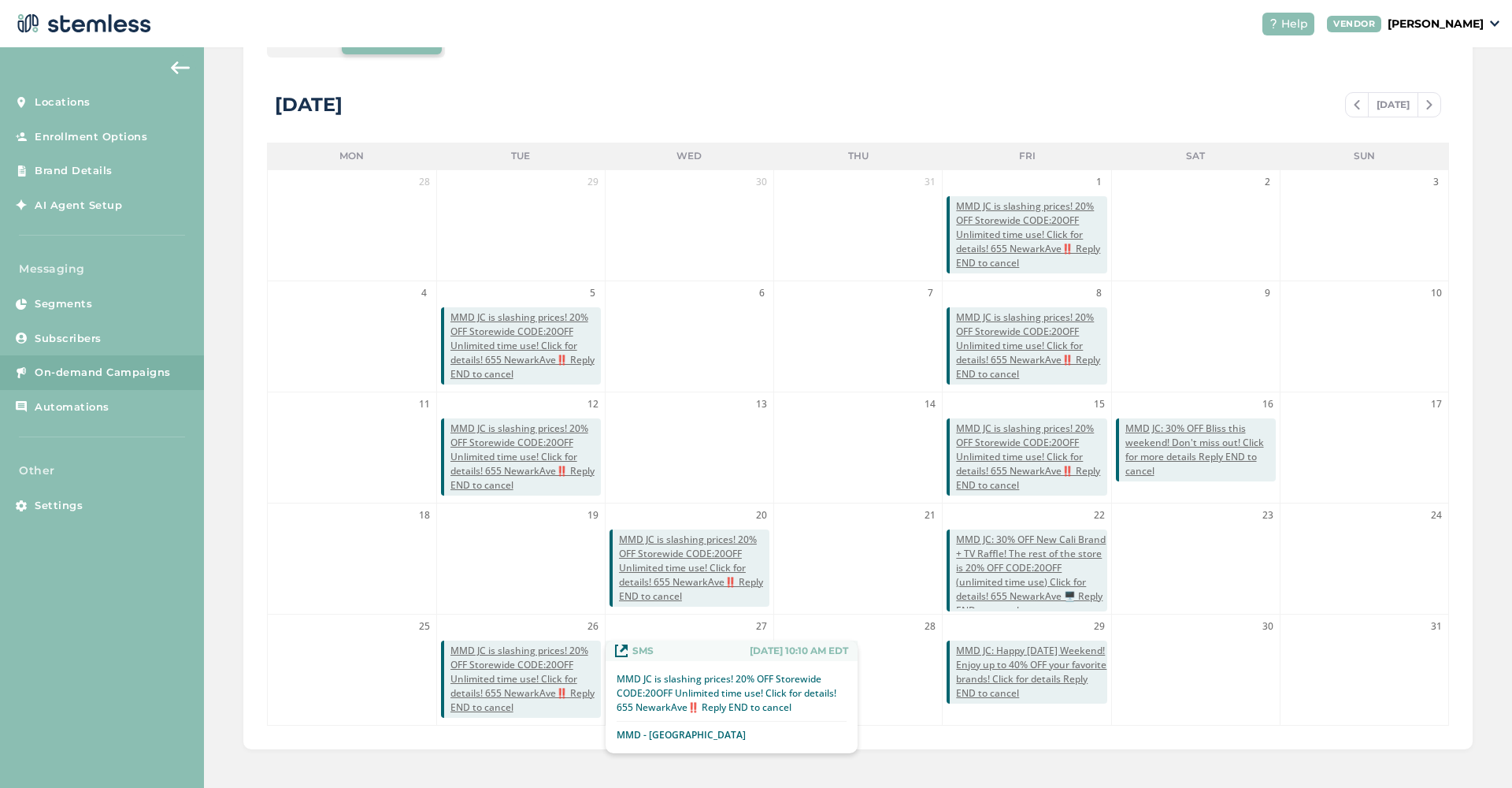
click at [500, 657] on span "MMD JC is slashing prices! 20% OFF Storewide CODE:20OFF Unlimited time use! Cli…" at bounding box center [526, 679] width 150 height 71
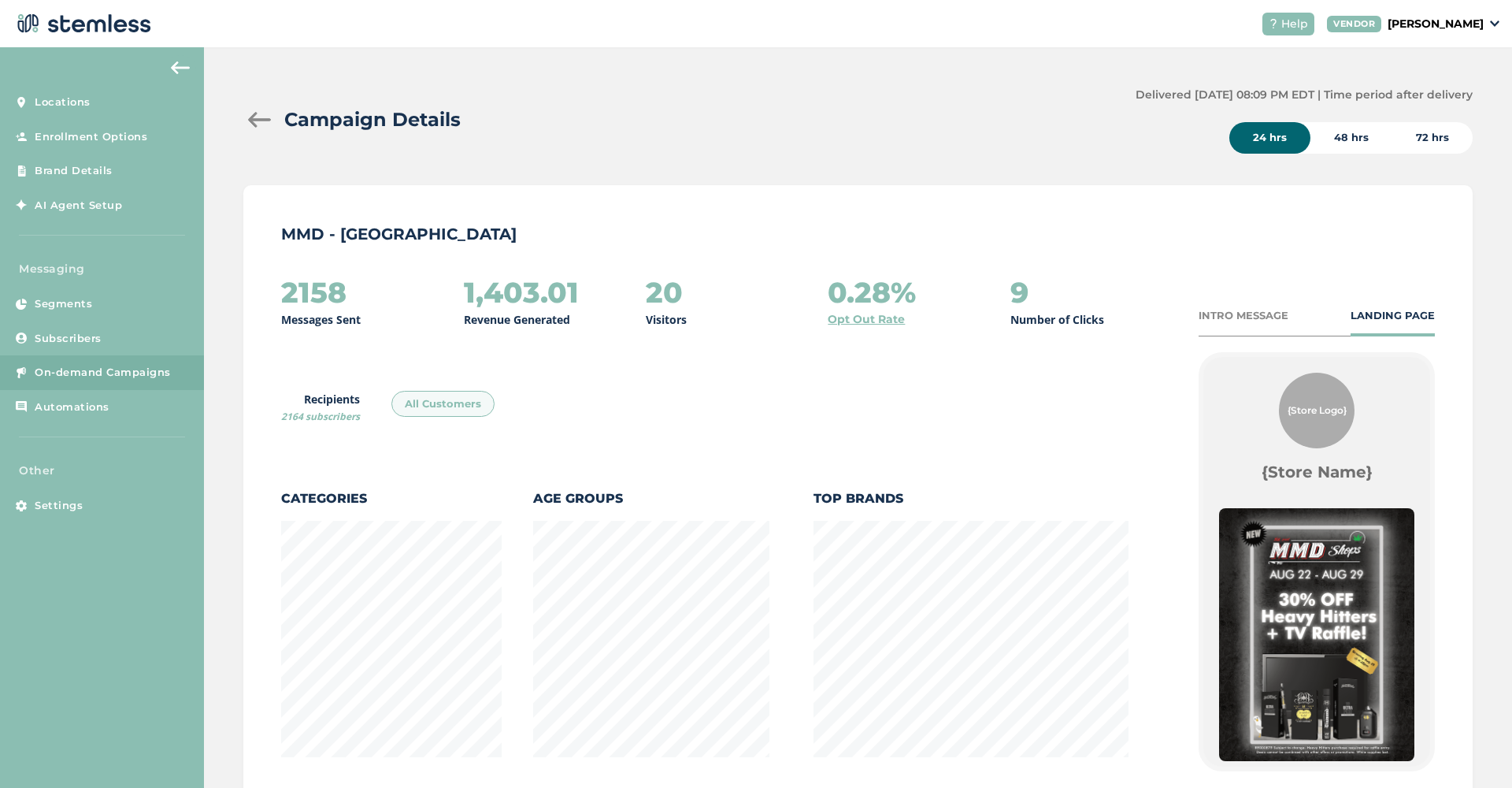
click at [260, 124] on div at bounding box center [259, 120] width 31 height 16
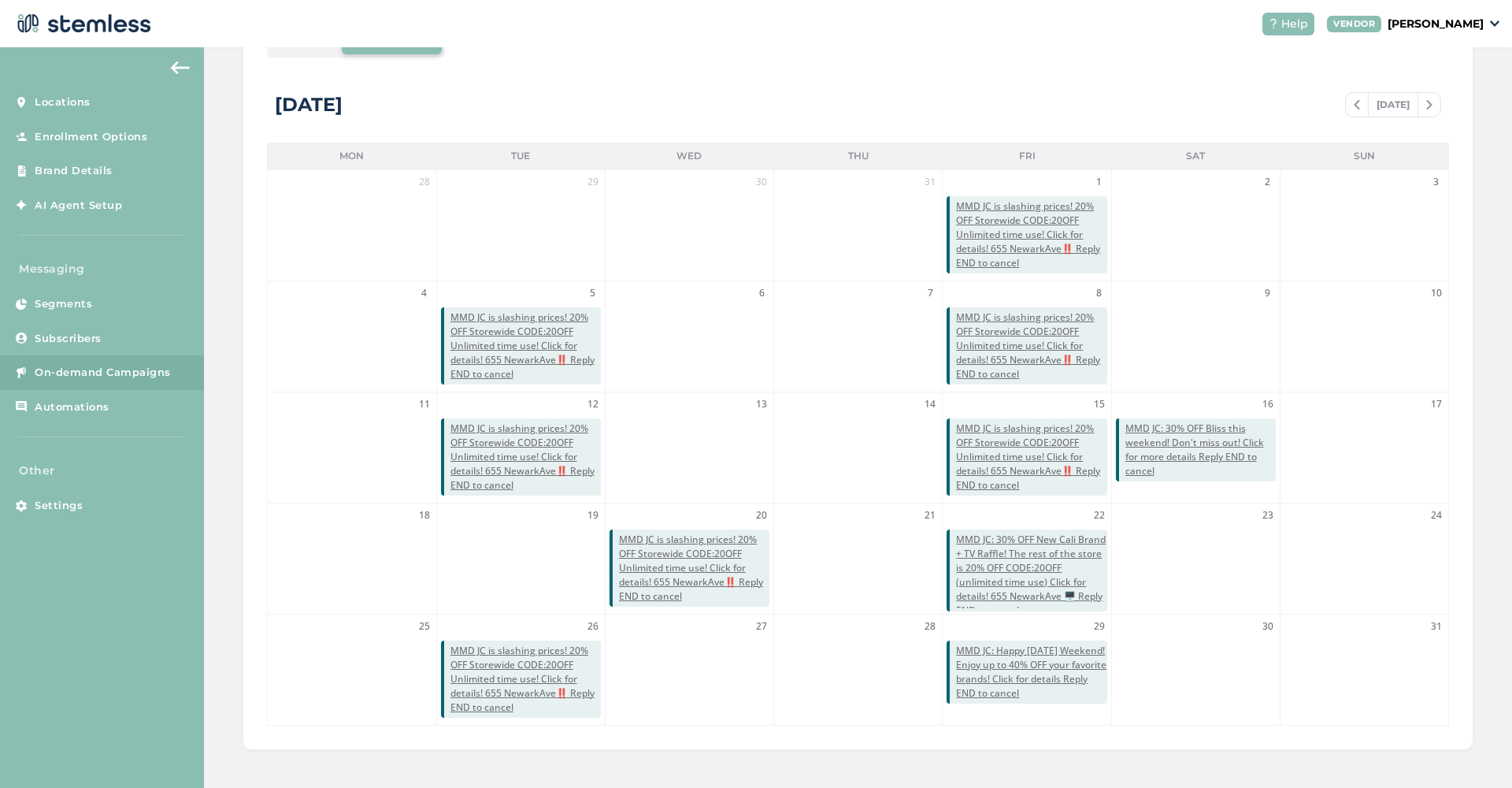
click at [1439, 98] on span at bounding box center [1429, 105] width 22 height 19
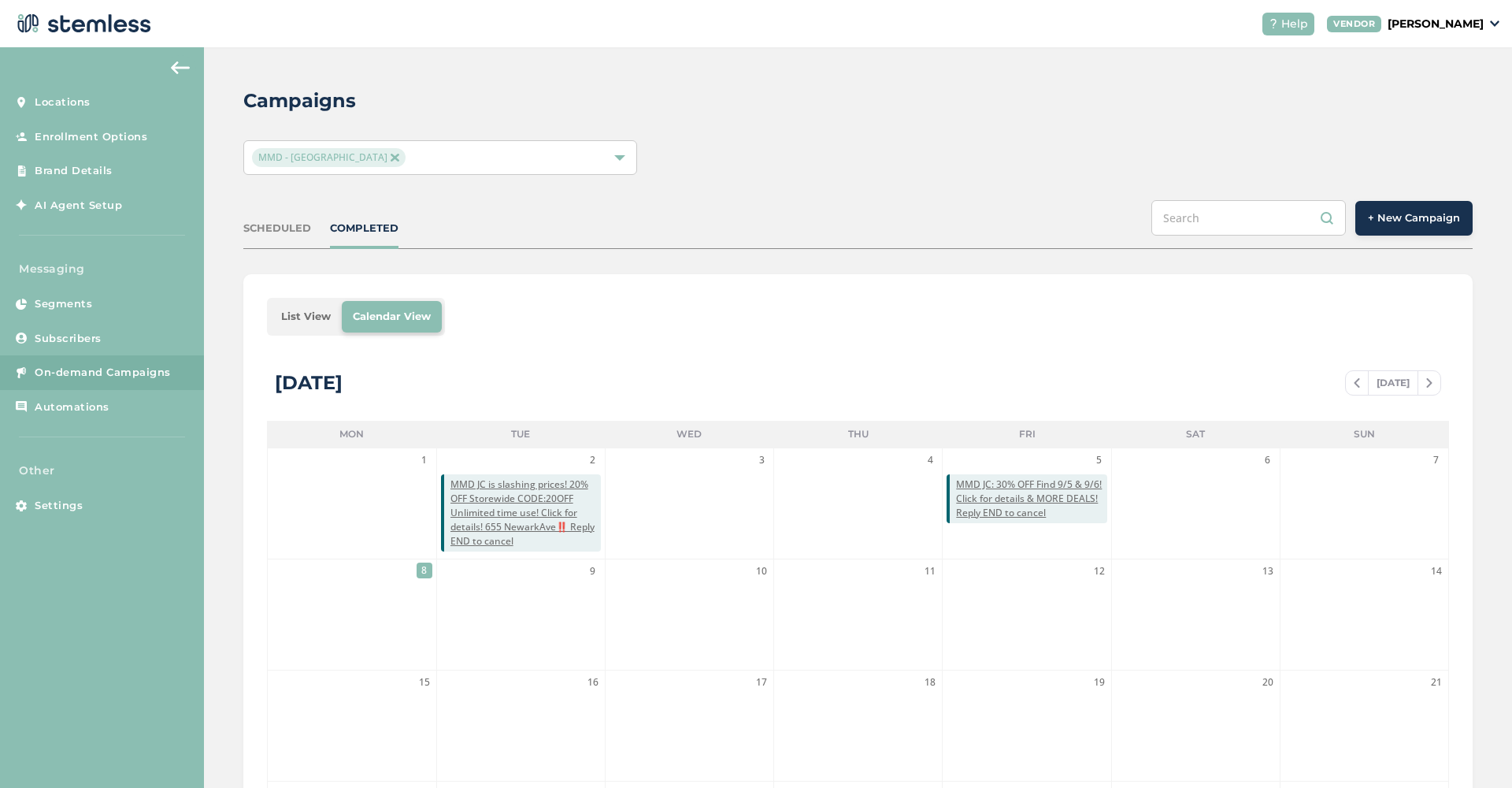
click at [1427, 219] on span "+ New Campaign" at bounding box center [1413, 218] width 92 height 16
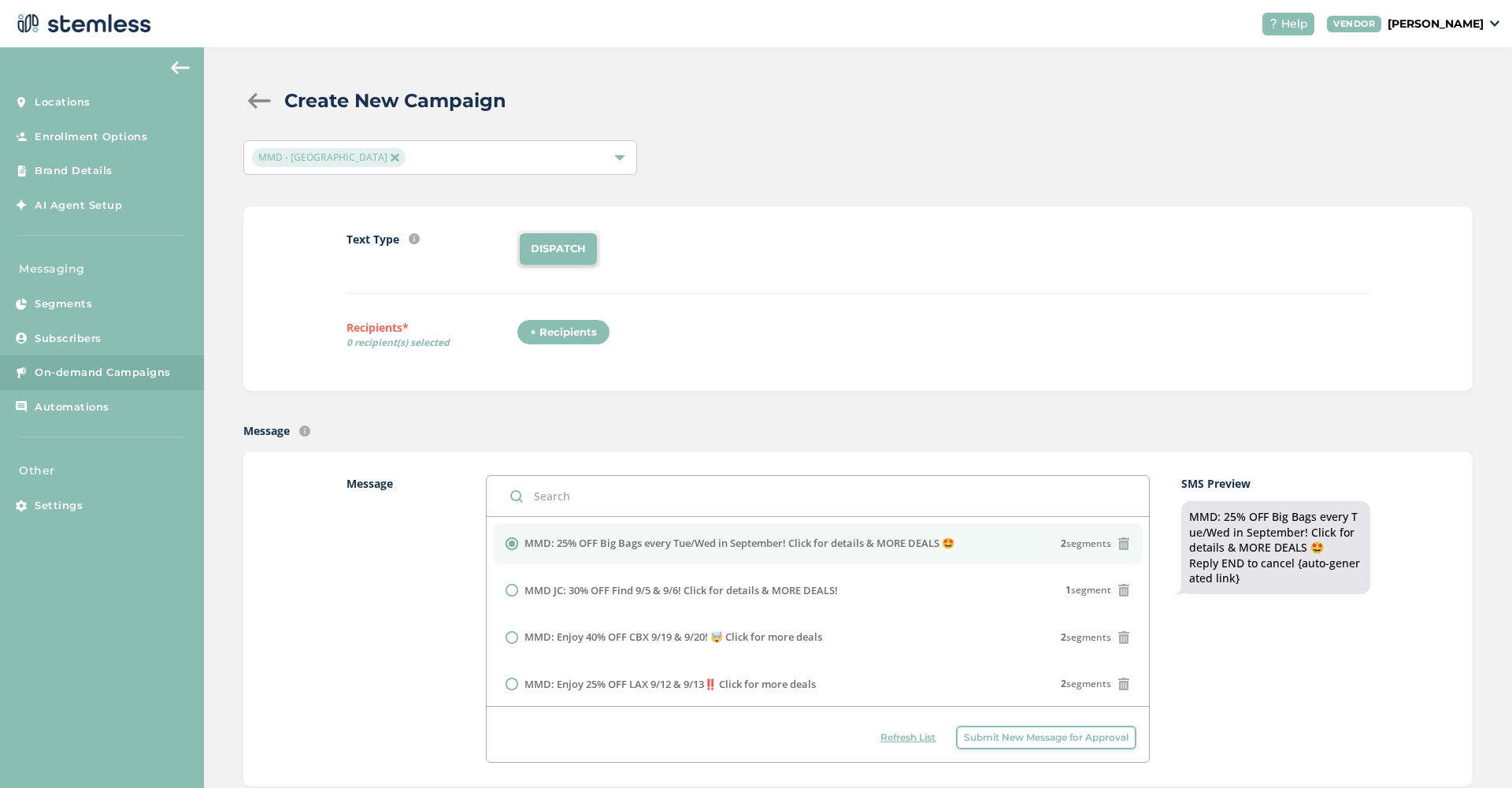
click at [960, 733] on button "Submit New Message for Approval" at bounding box center [1046, 736] width 180 height 24
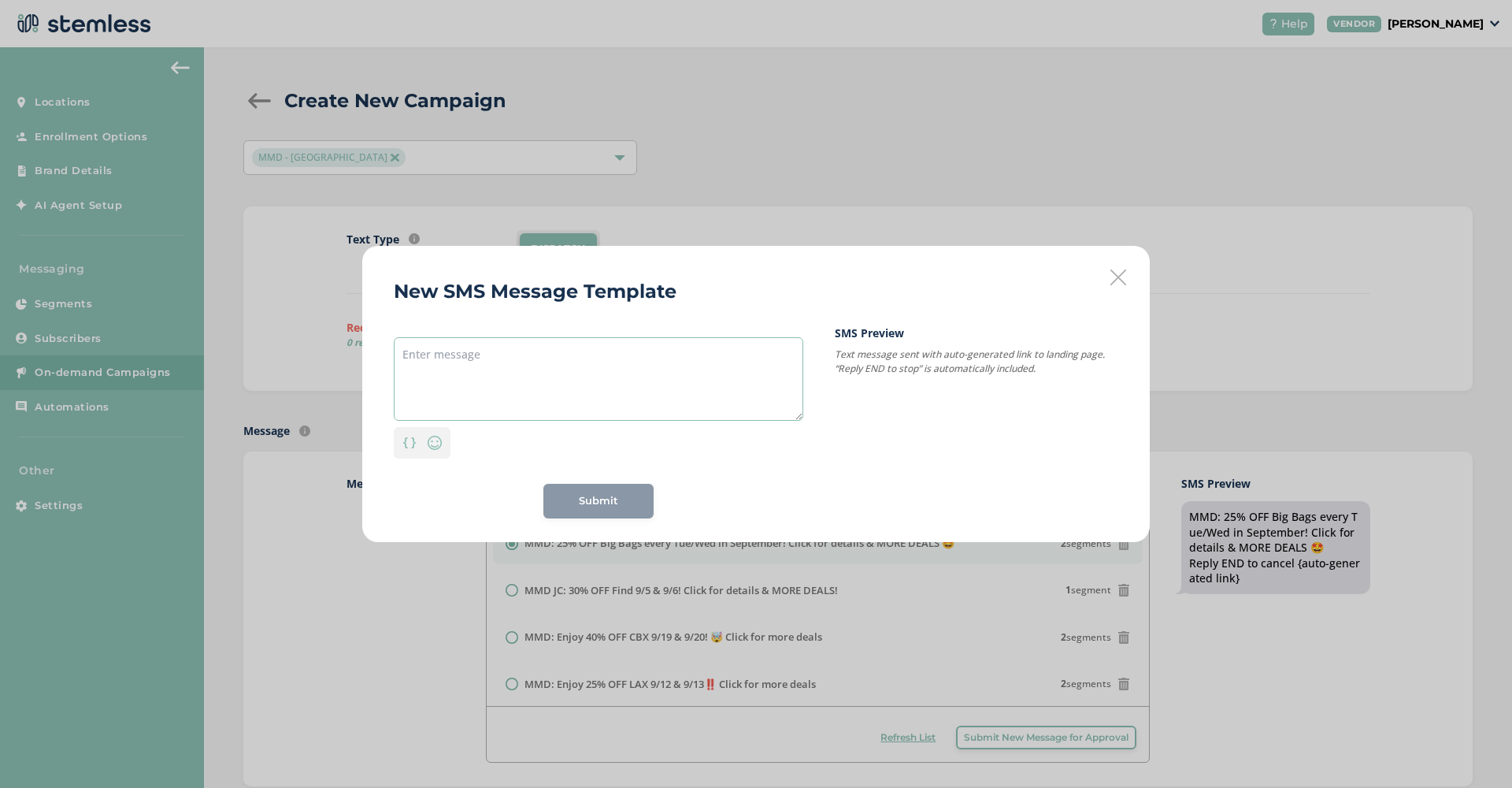
click at [473, 381] on textarea at bounding box center [598, 379] width 410 height 84
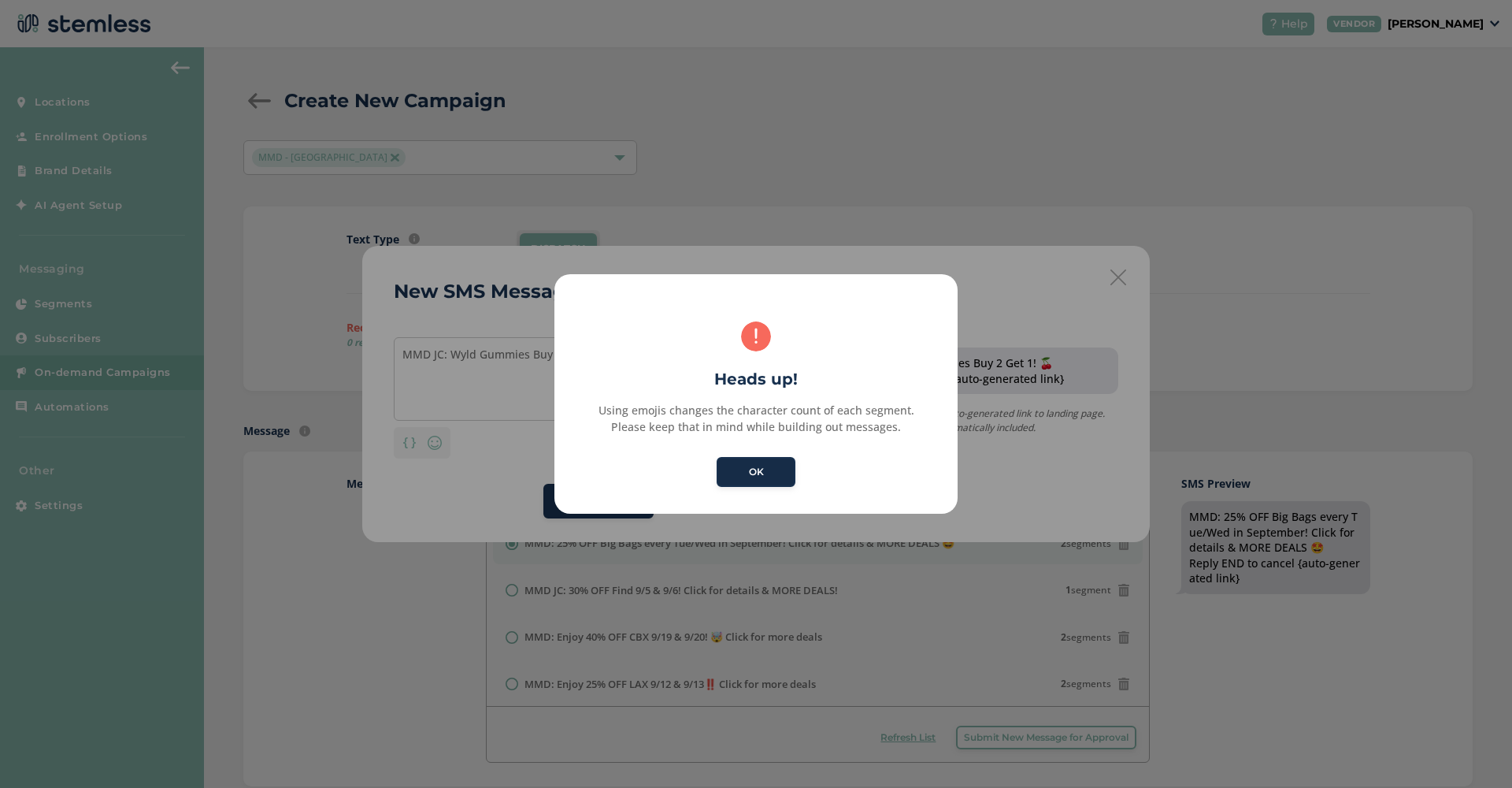
click at [777, 479] on button "OK" at bounding box center [756, 472] width 79 height 30
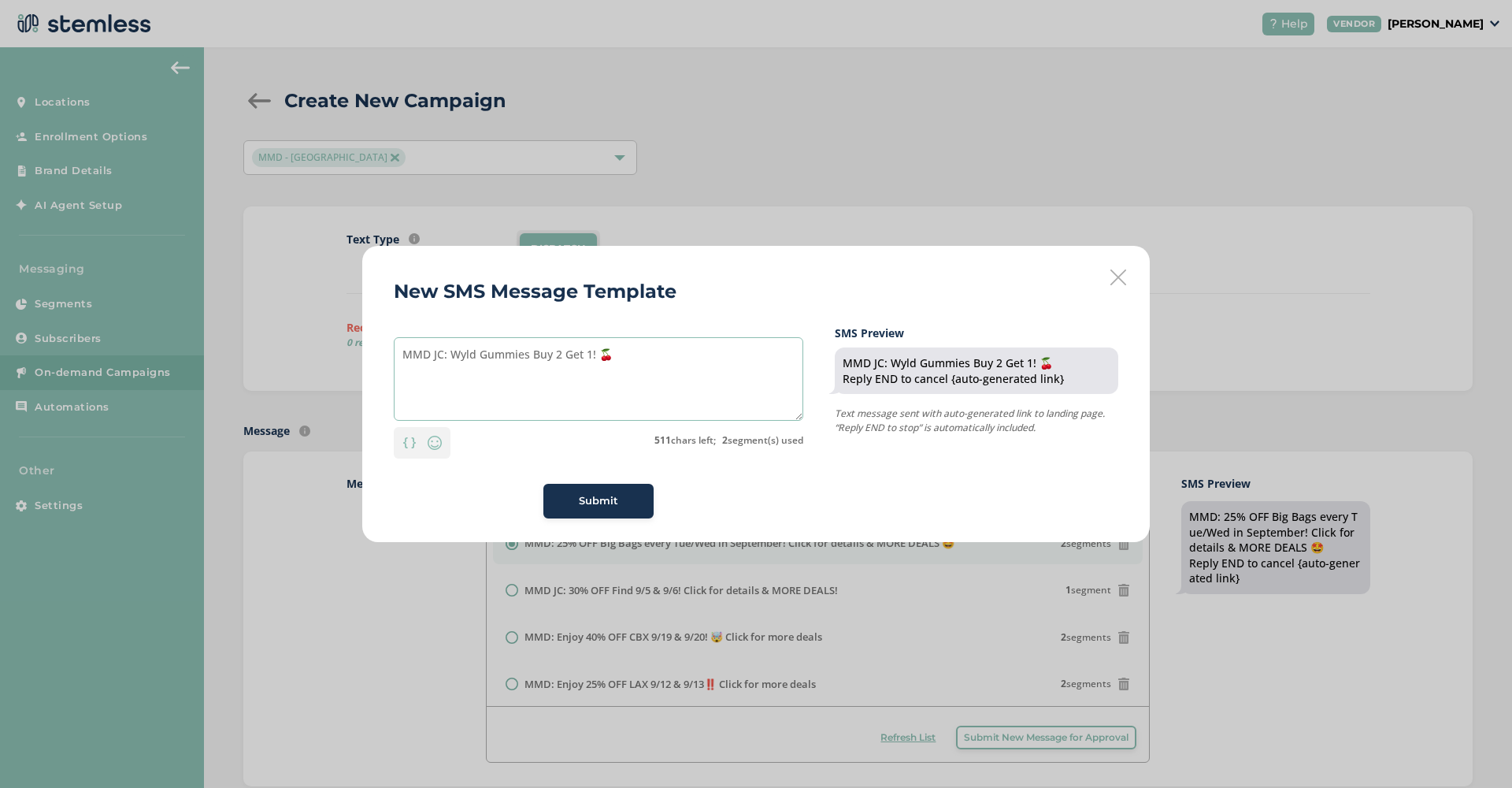
paste textarea "[STREET_ADDRESS]"
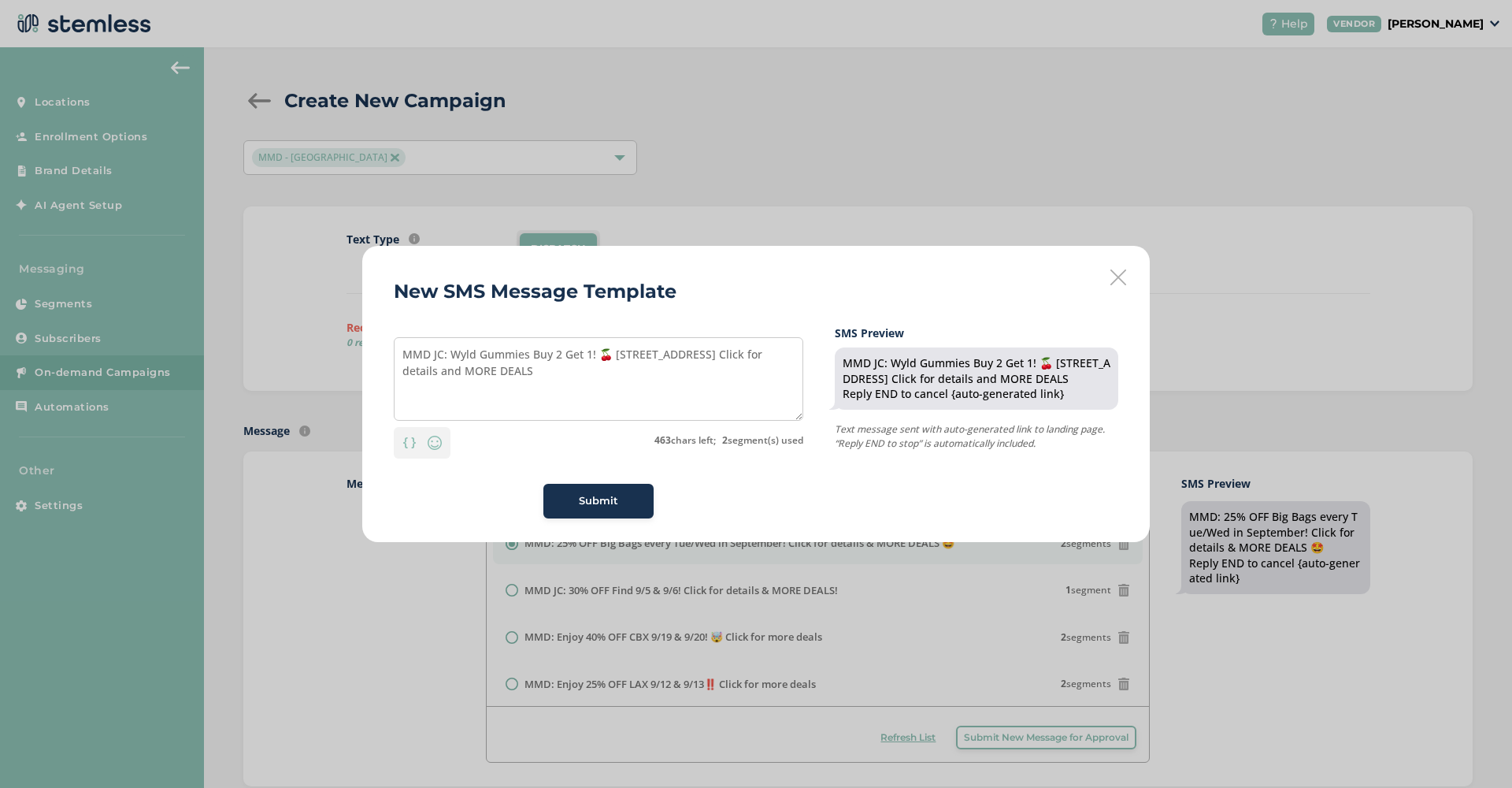
click at [617, 509] on button "Submit" at bounding box center [598, 501] width 110 height 35
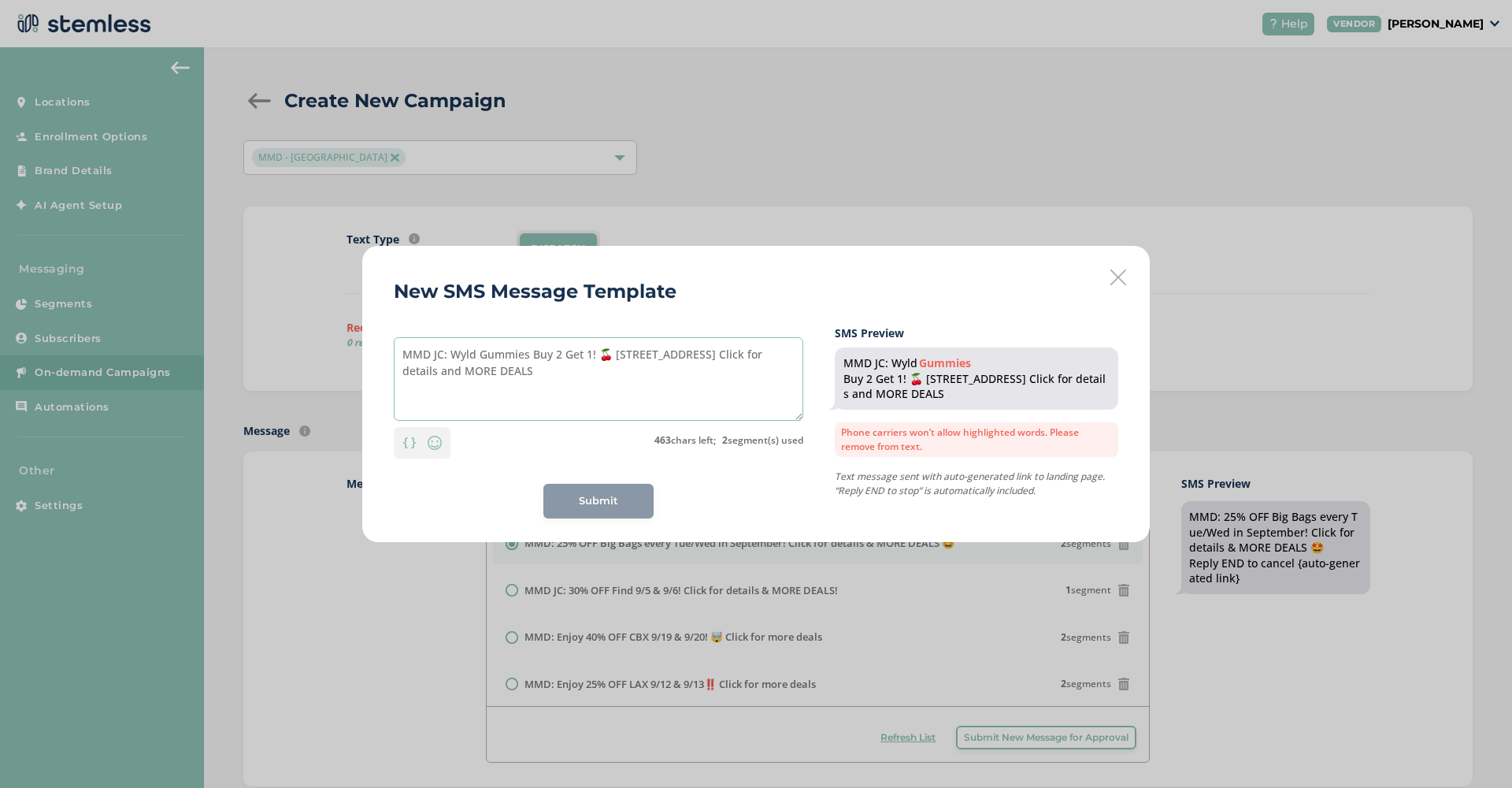
drag, startPoint x: 507, startPoint y: 371, endPoint x: 431, endPoint y: 372, distance: 76.0
click at [431, 372] on textarea "MMD JC: Wyld Gummies Buy 2 Get 1! 🍒 [STREET_ADDRESS] Click for details and MORE…" at bounding box center [598, 379] width 410 height 84
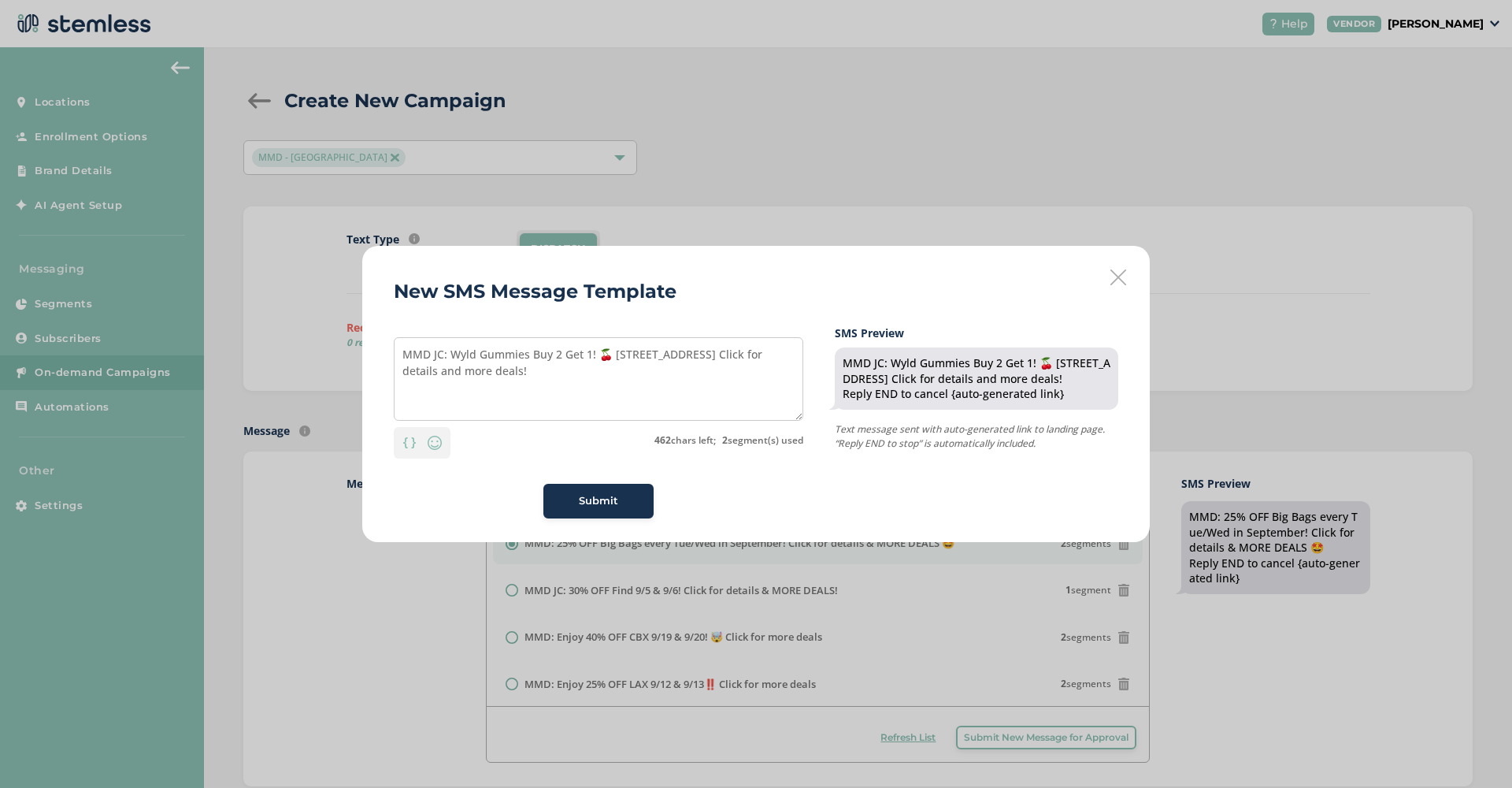
click at [564, 501] on div "Submit" at bounding box center [598, 501] width 85 height 16
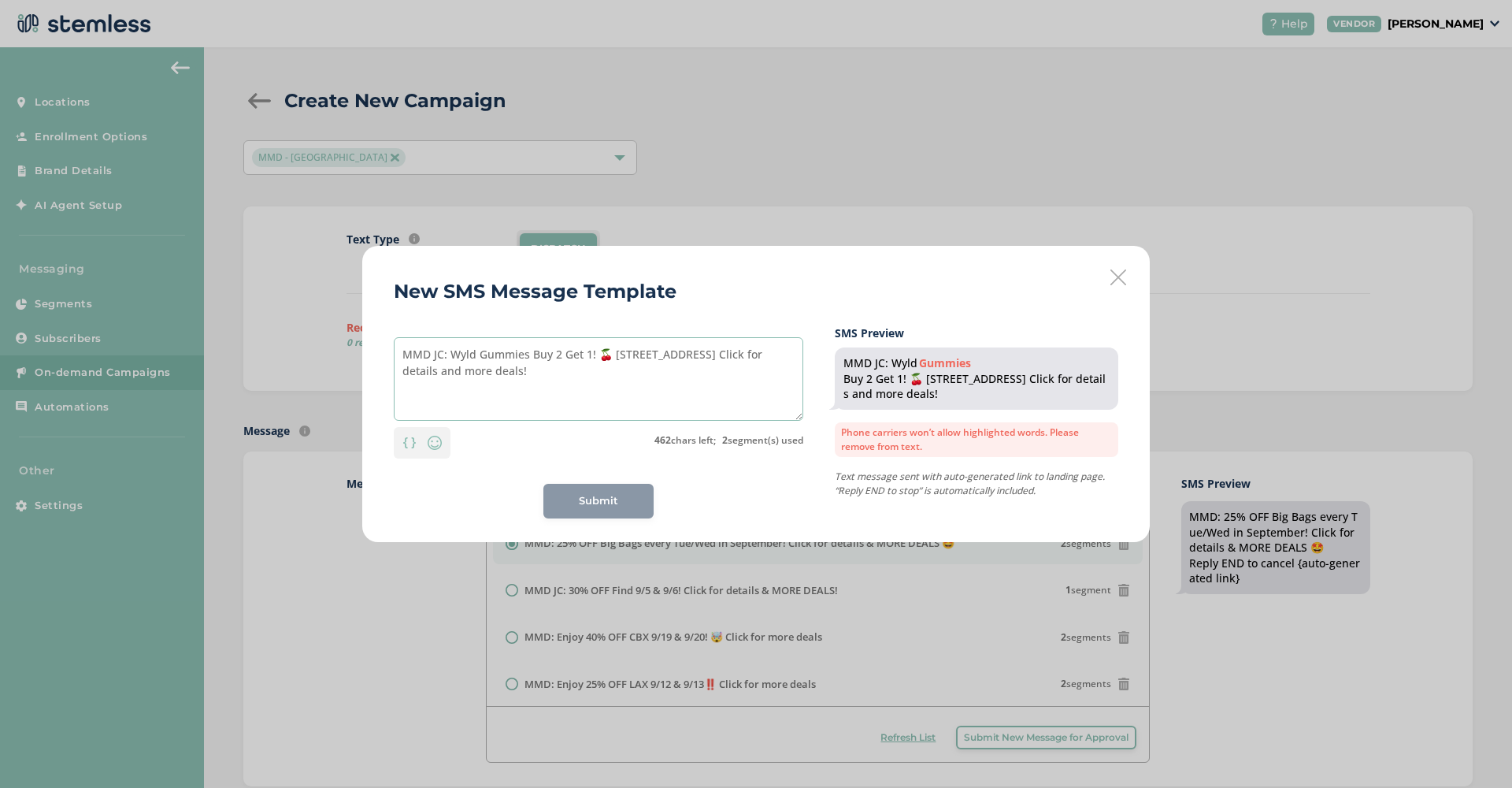
click at [502, 352] on textarea "MMD JC: Wyld Gummies Buy 2 Get 1! 🍒 [STREET_ADDRESS] Click for details and more…" at bounding box center [598, 379] width 410 height 84
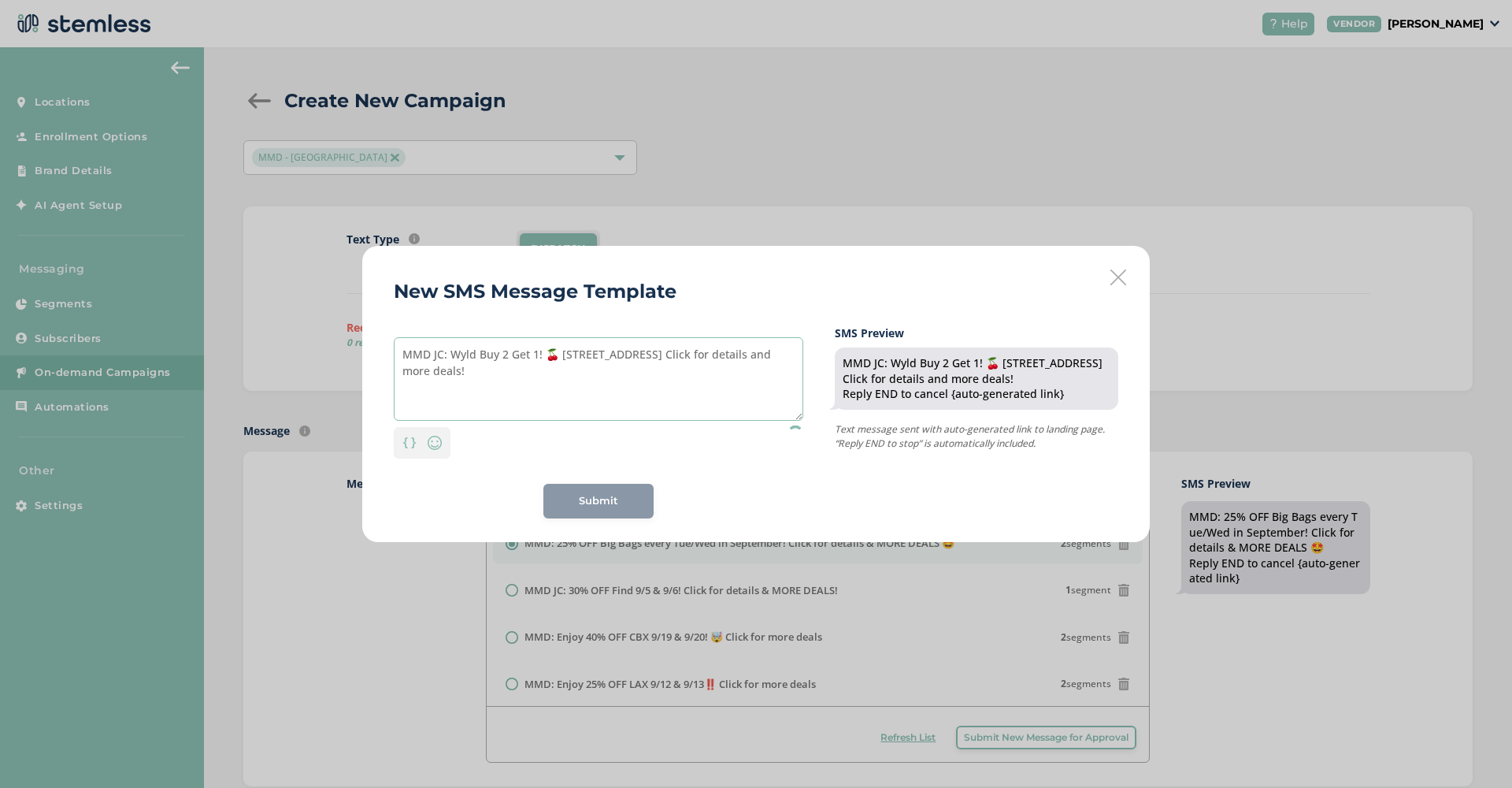
type textarea "MMD JC: Wyld Buy 2 Get 1! 🍒 [STREET_ADDRESS] Click for details and more deals!"
drag, startPoint x: 576, startPoint y: 381, endPoint x: 534, endPoint y: 420, distance: 57.3
click at [534, 420] on div "Personalization Emoji" at bounding box center [598, 439] width 410 height 38
click at [585, 493] on span "Submit" at bounding box center [598, 501] width 39 height 16
